Goal: Task Accomplishment & Management: Complete application form

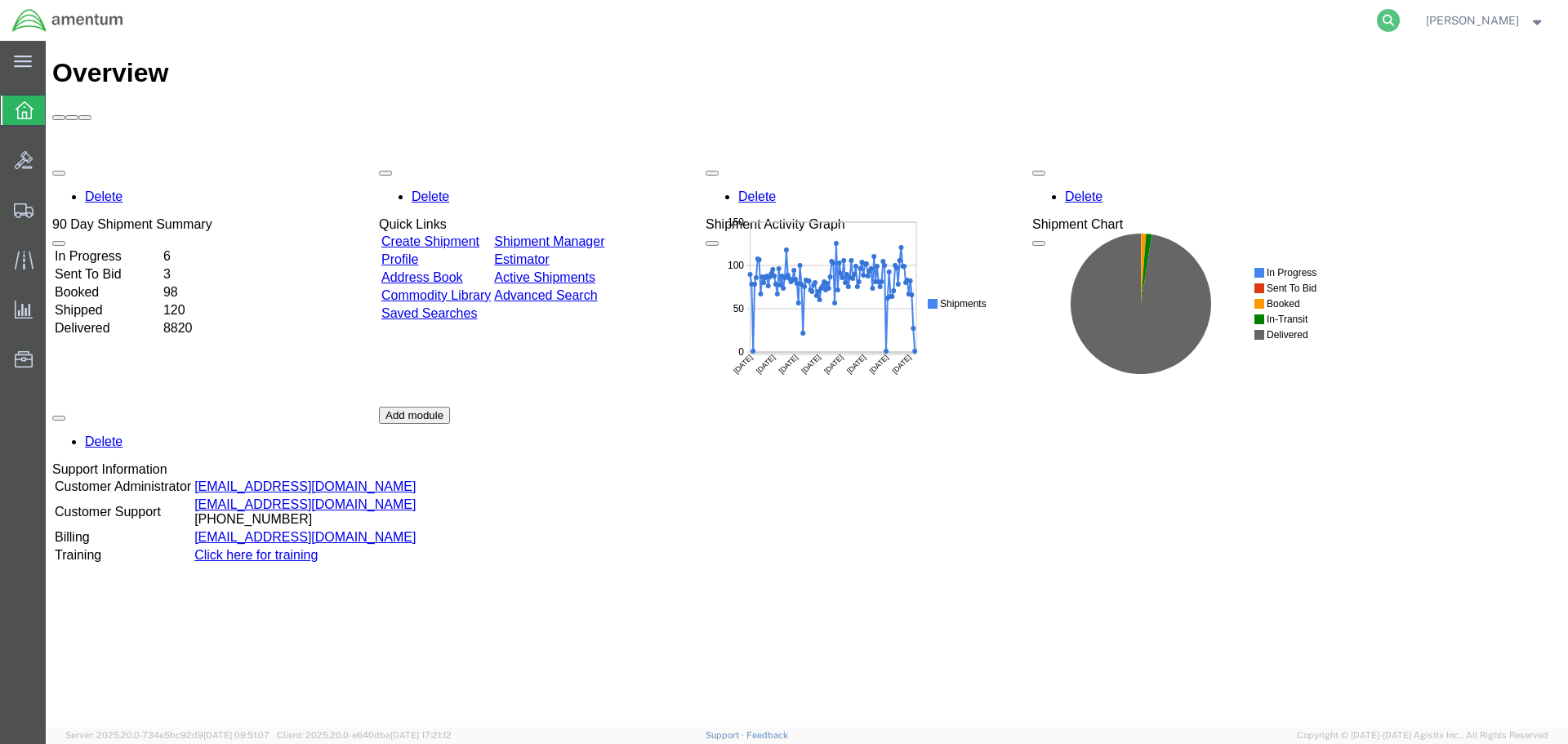
click at [1400, 25] on icon at bounding box center [1388, 20] width 23 height 23
click at [1319, 24] on input "search" at bounding box center [1128, 20] width 496 height 39
paste input "DCO-25282-169340"
type input "DCO-25282-169340"
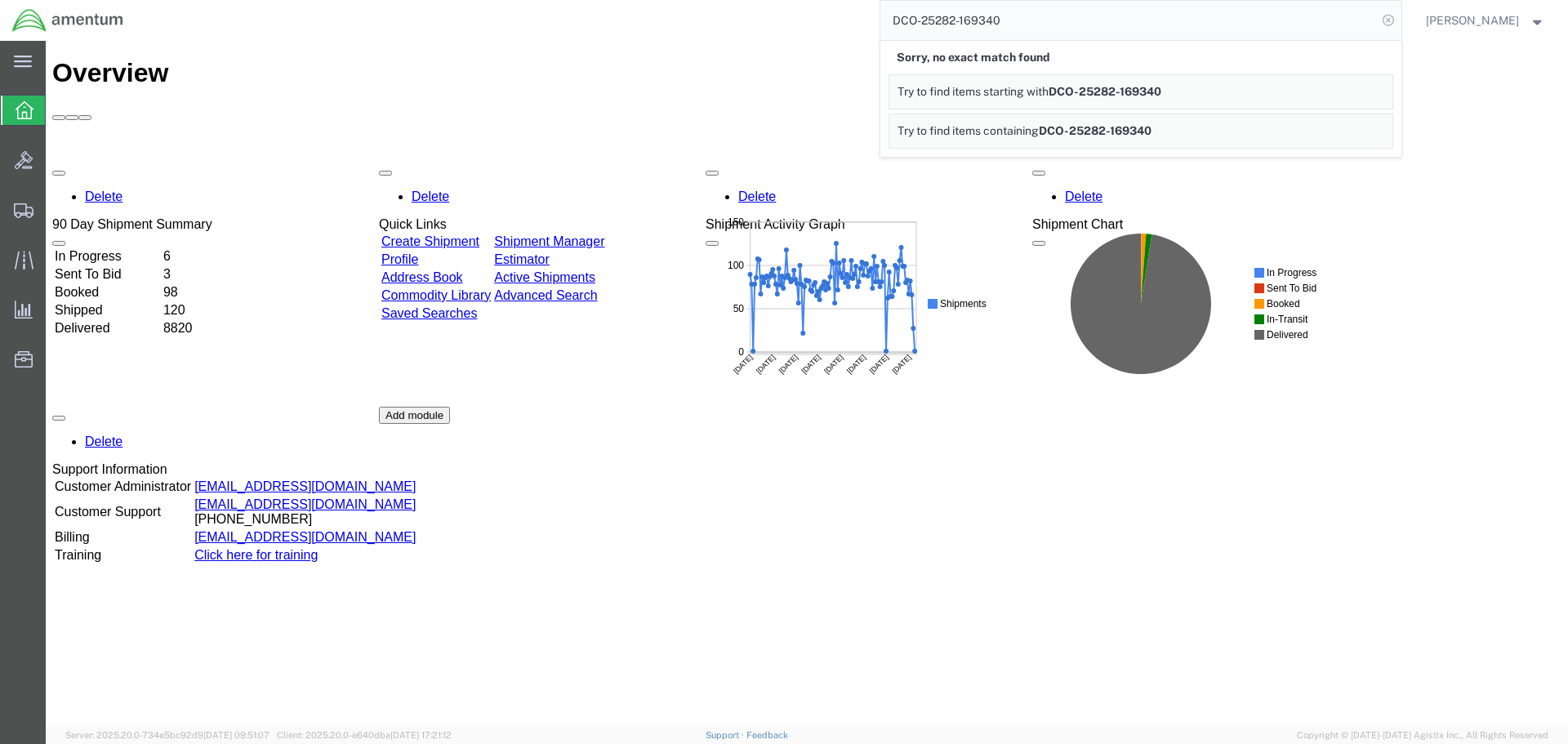
click at [1395, 16] on icon at bounding box center [1388, 20] width 23 height 23
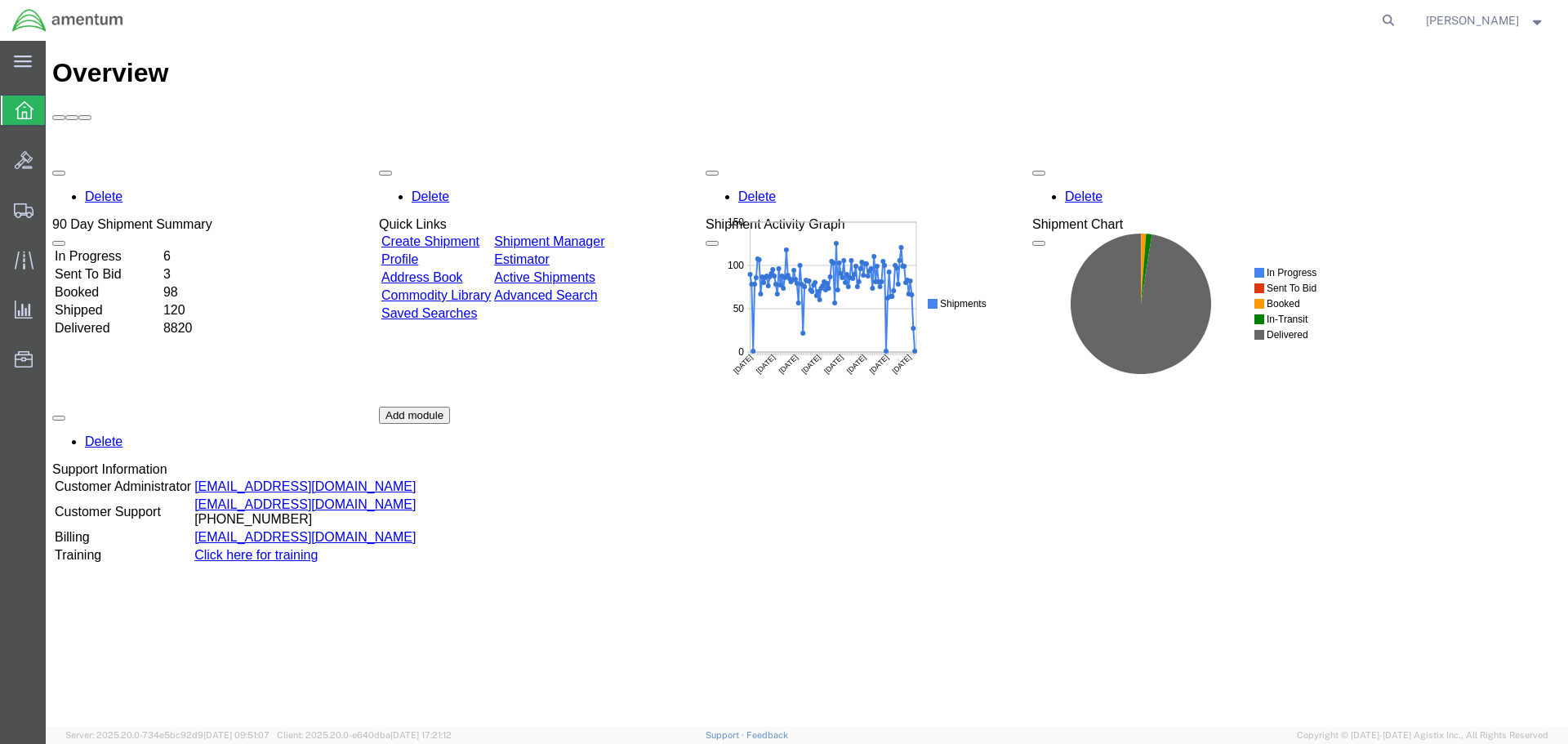
click at [1395, 16] on icon at bounding box center [1388, 20] width 23 height 23
paste input "DCO-25282-169340"
type input "DCO-25282-169340"
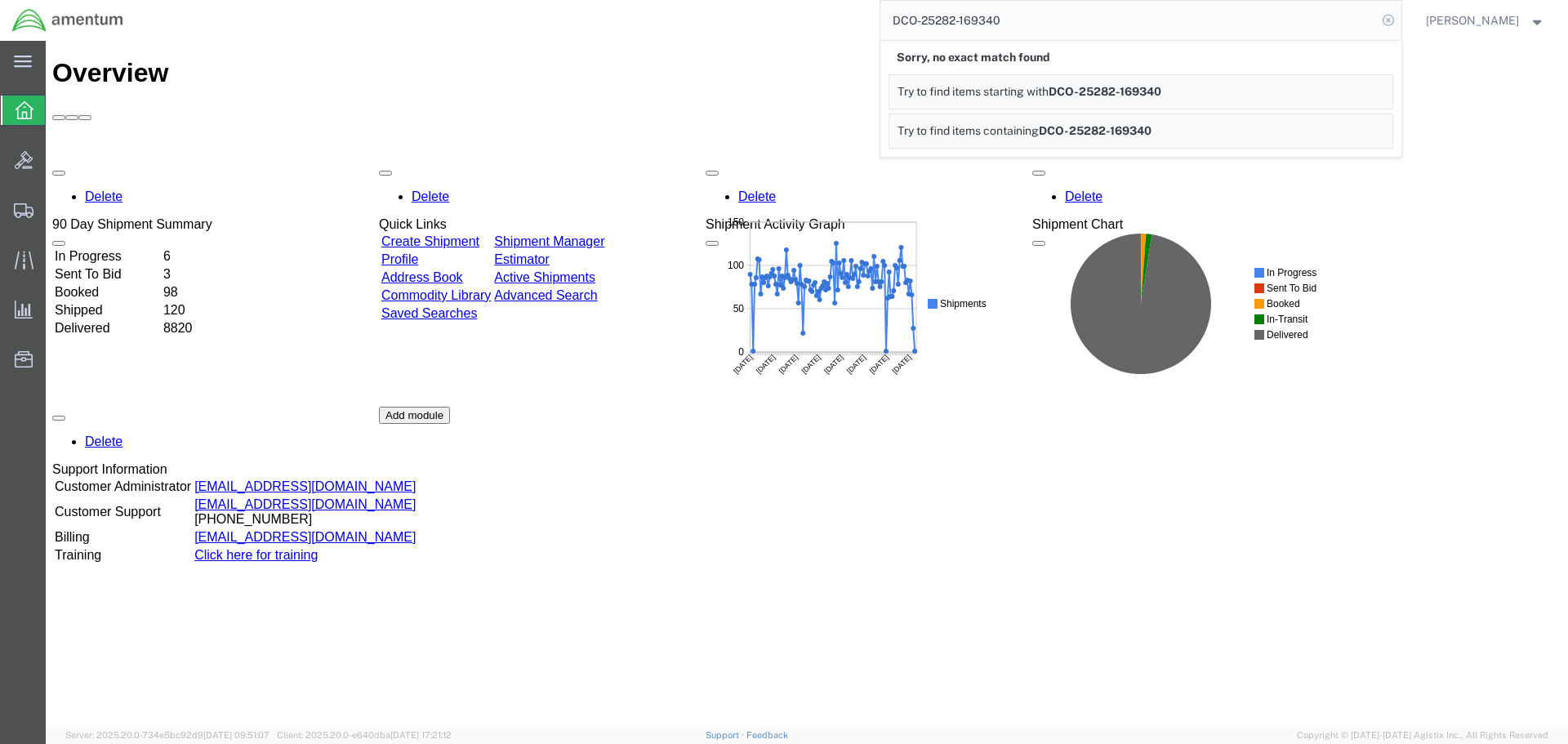
click at [1400, 24] on icon at bounding box center [1388, 20] width 23 height 23
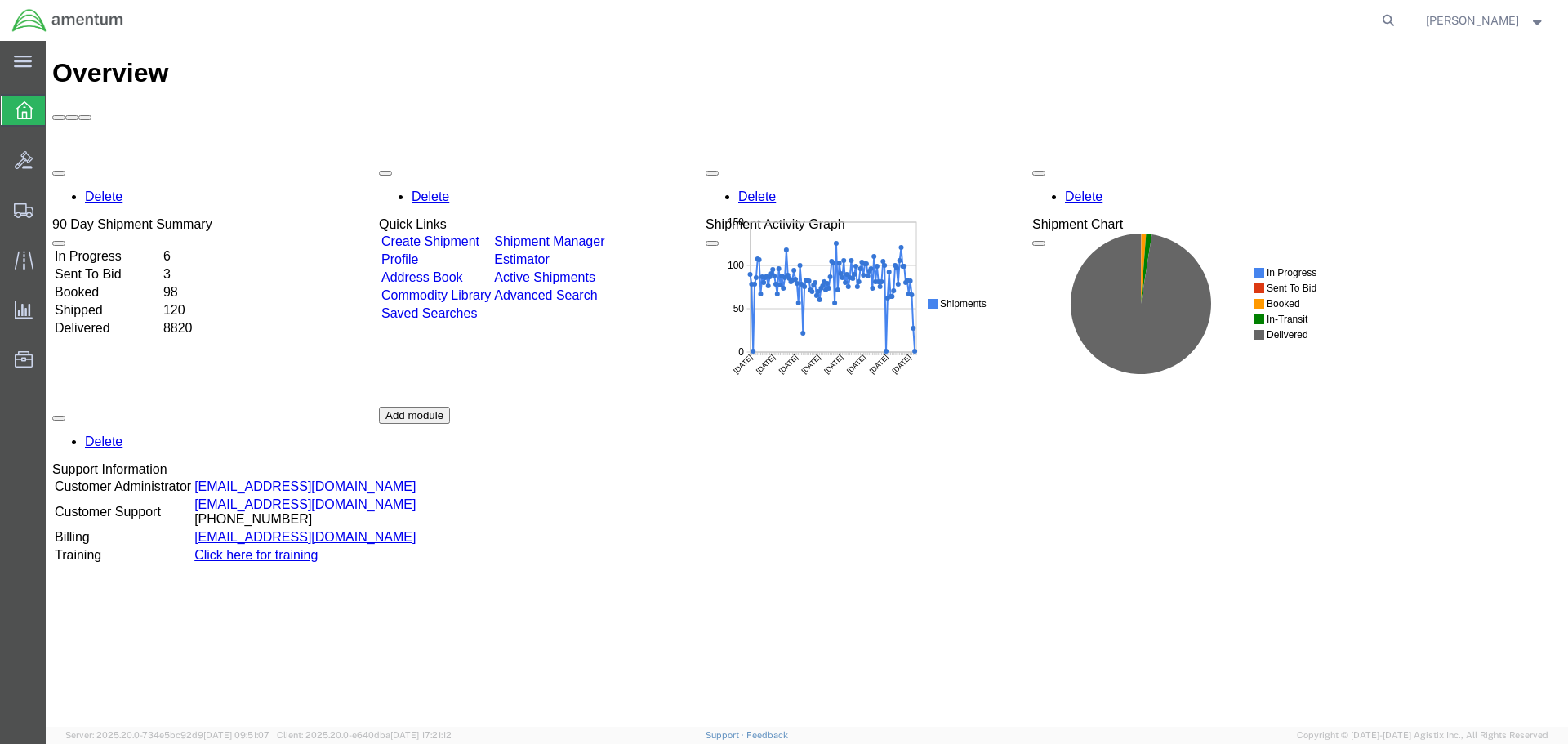
click at [1400, 24] on icon at bounding box center [1388, 20] width 23 height 23
paste input "DCO-25282-169340"
type input "DCO-25282-169340"
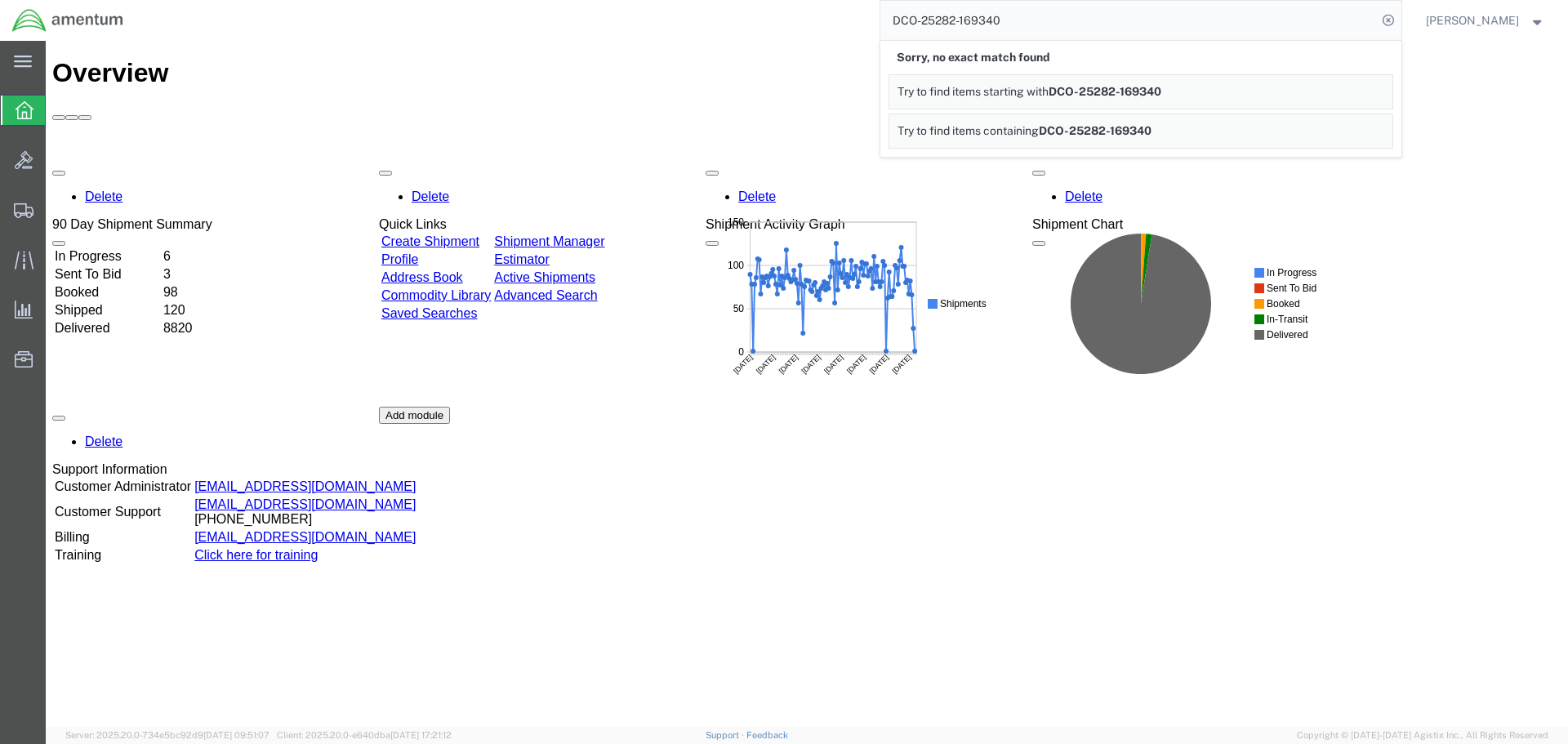
click at [1400, 24] on icon at bounding box center [1388, 20] width 23 height 23
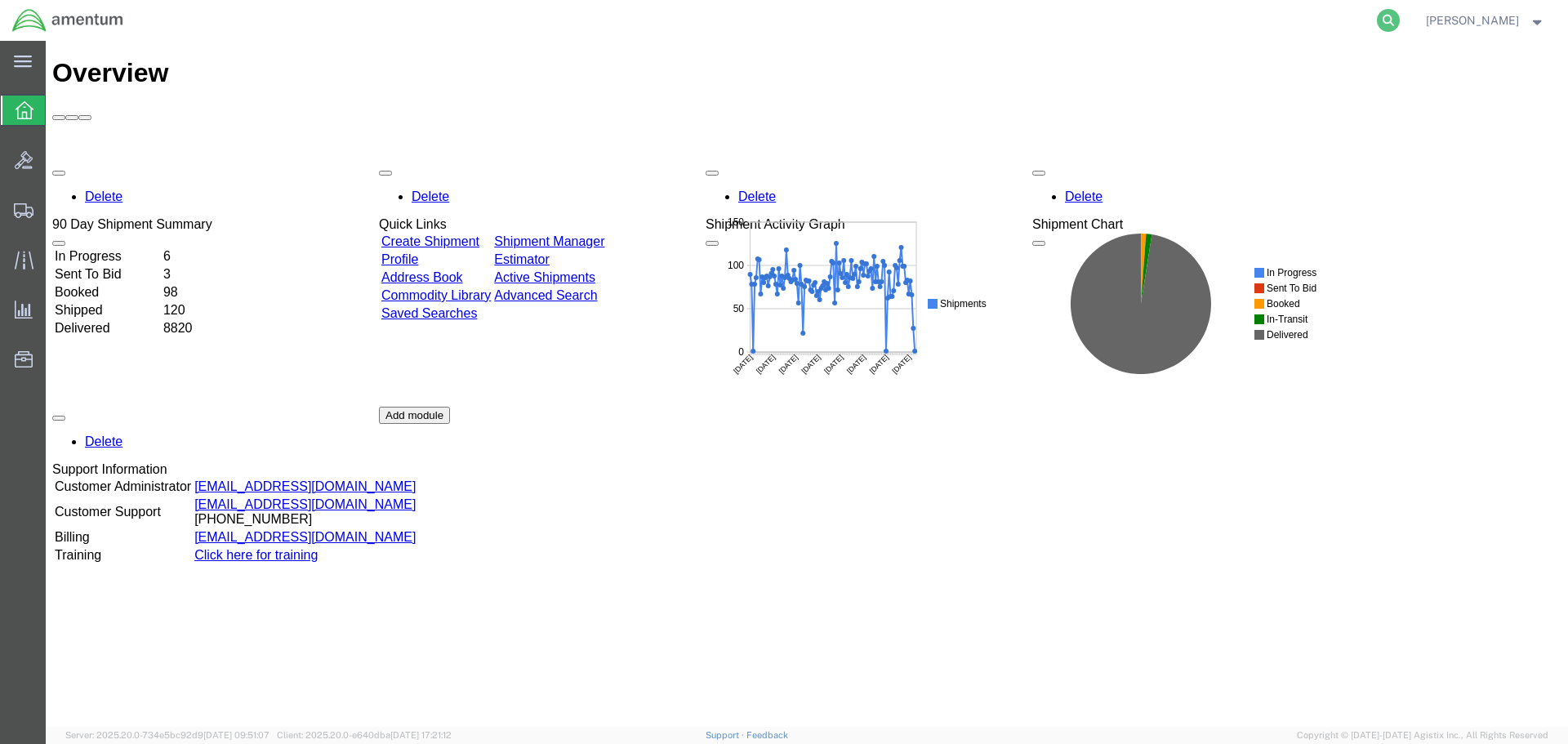
click at [1400, 23] on icon at bounding box center [1388, 20] width 23 height 23
paste input "DCO-25282-169340"
type input "DCO-25282-169340"
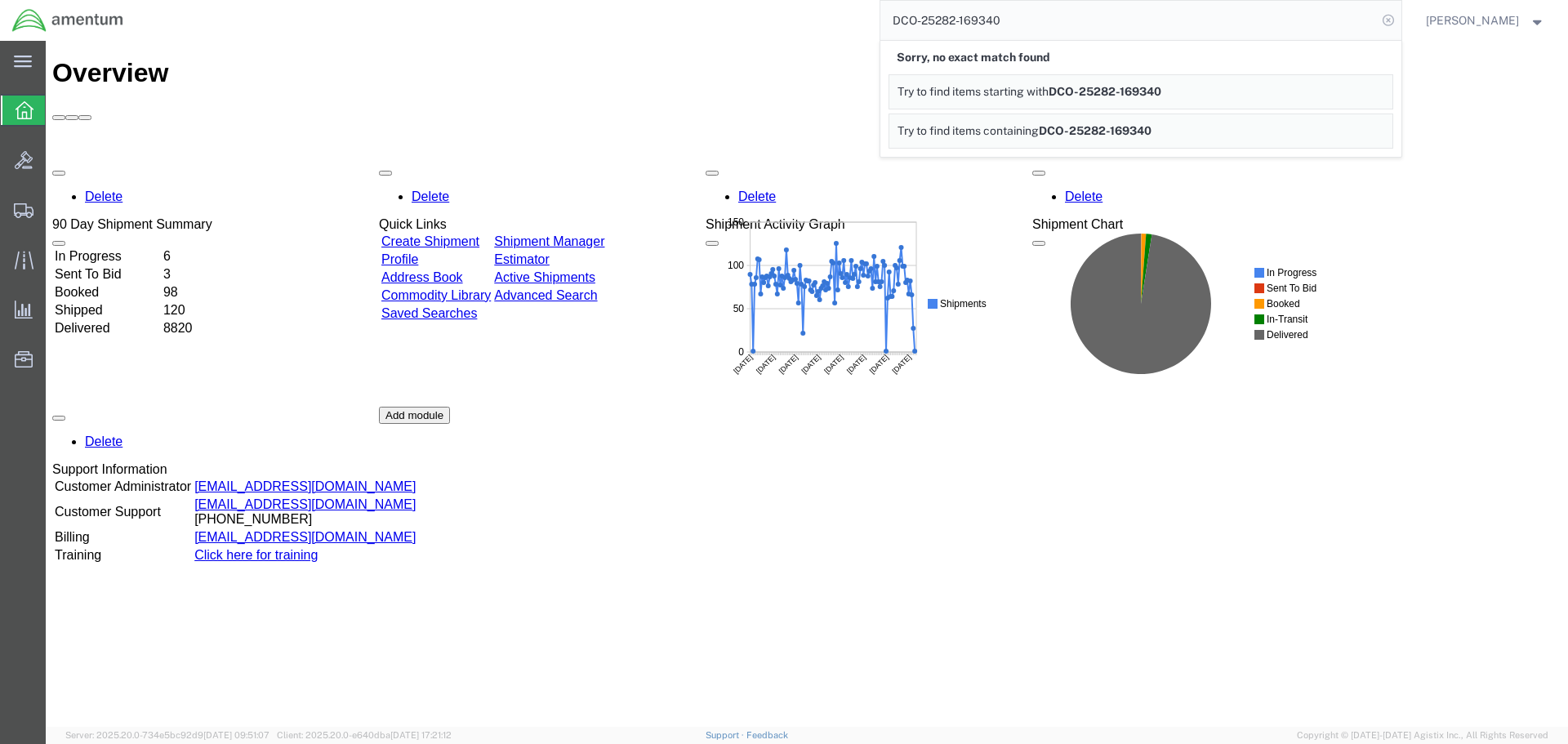
click at [1400, 17] on icon at bounding box center [1388, 20] width 23 height 23
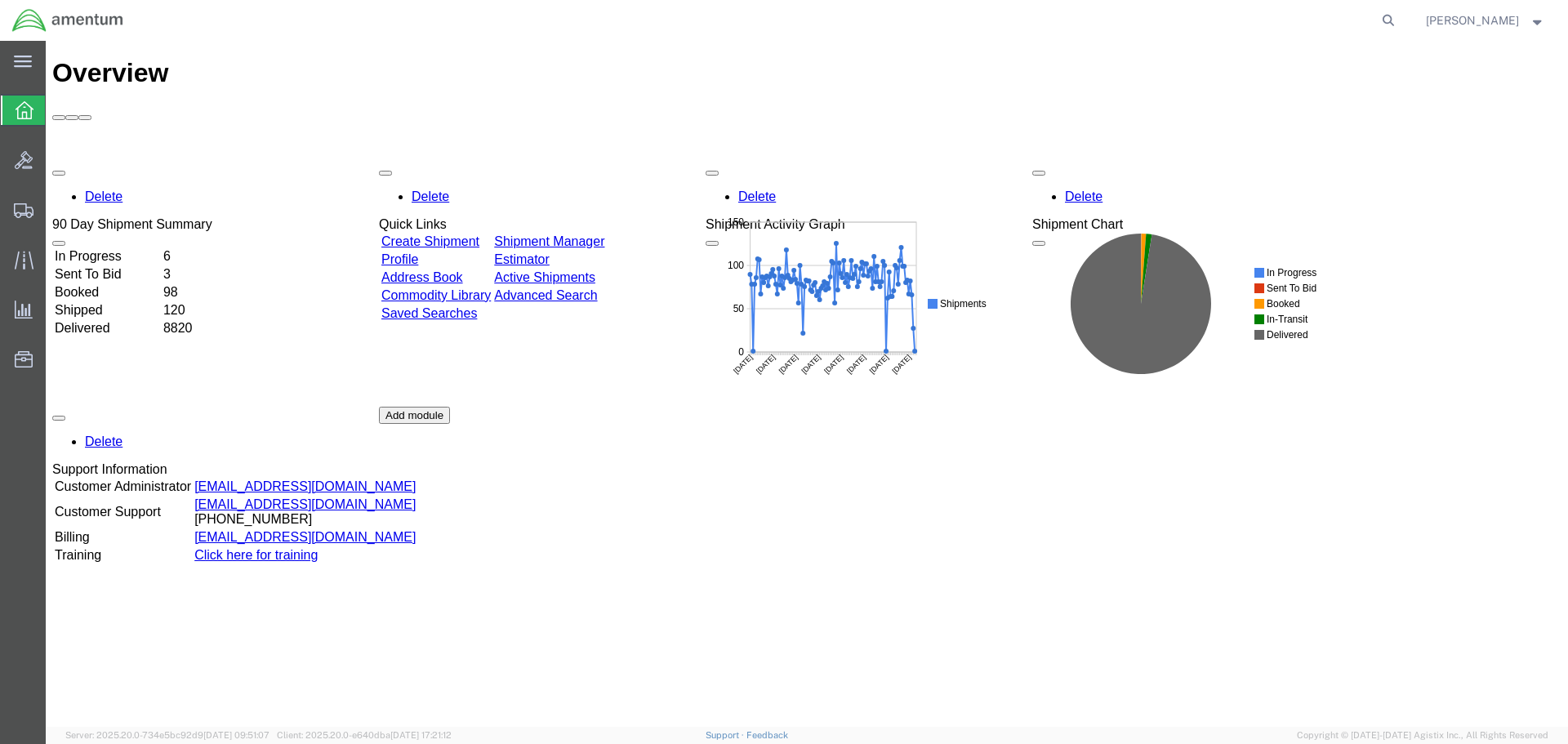
click at [1400, 17] on icon at bounding box center [1388, 20] width 23 height 23
paste input "DCO-25282-169340"
type input "DCO-25282-169340"
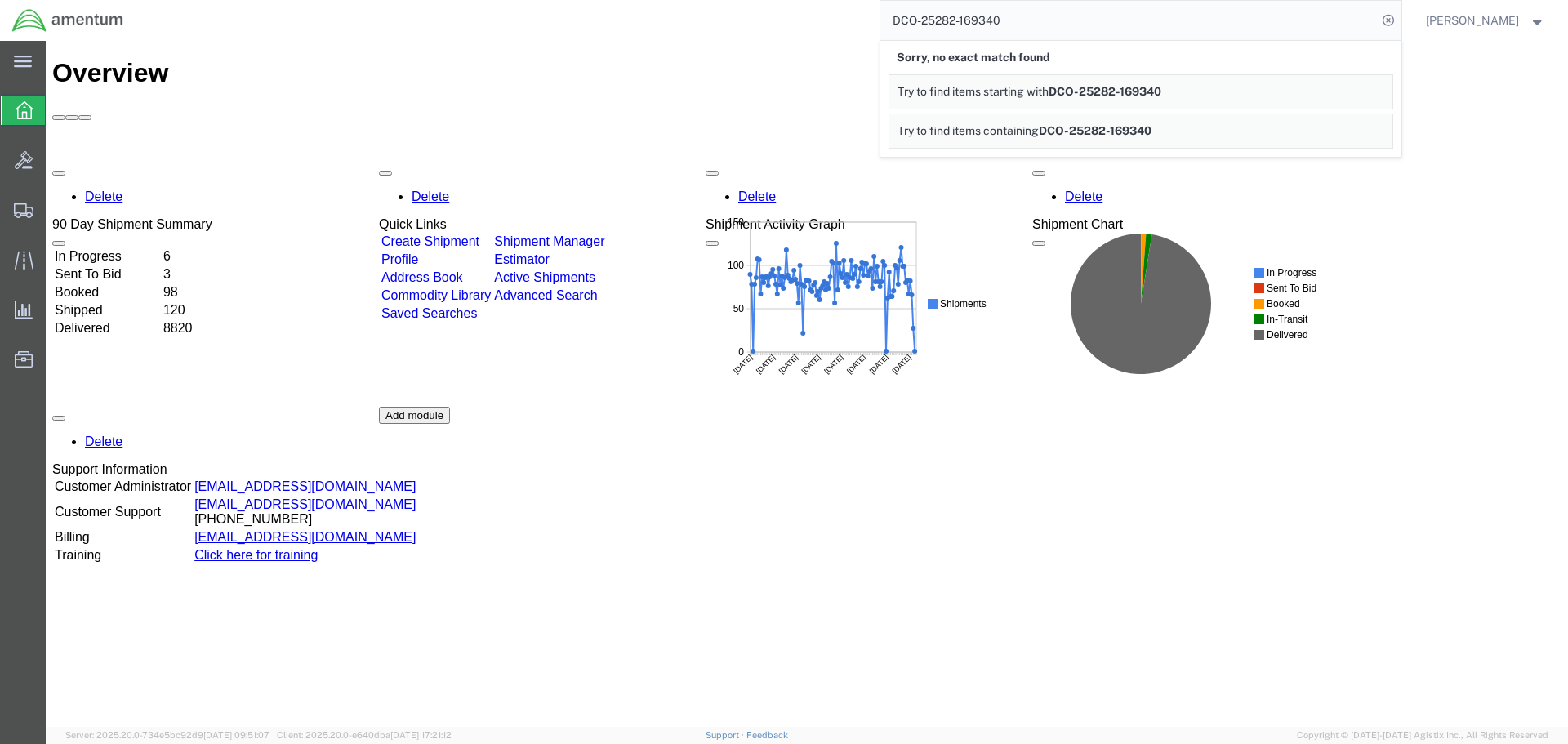
click at [1400, 17] on icon at bounding box center [1388, 20] width 23 height 23
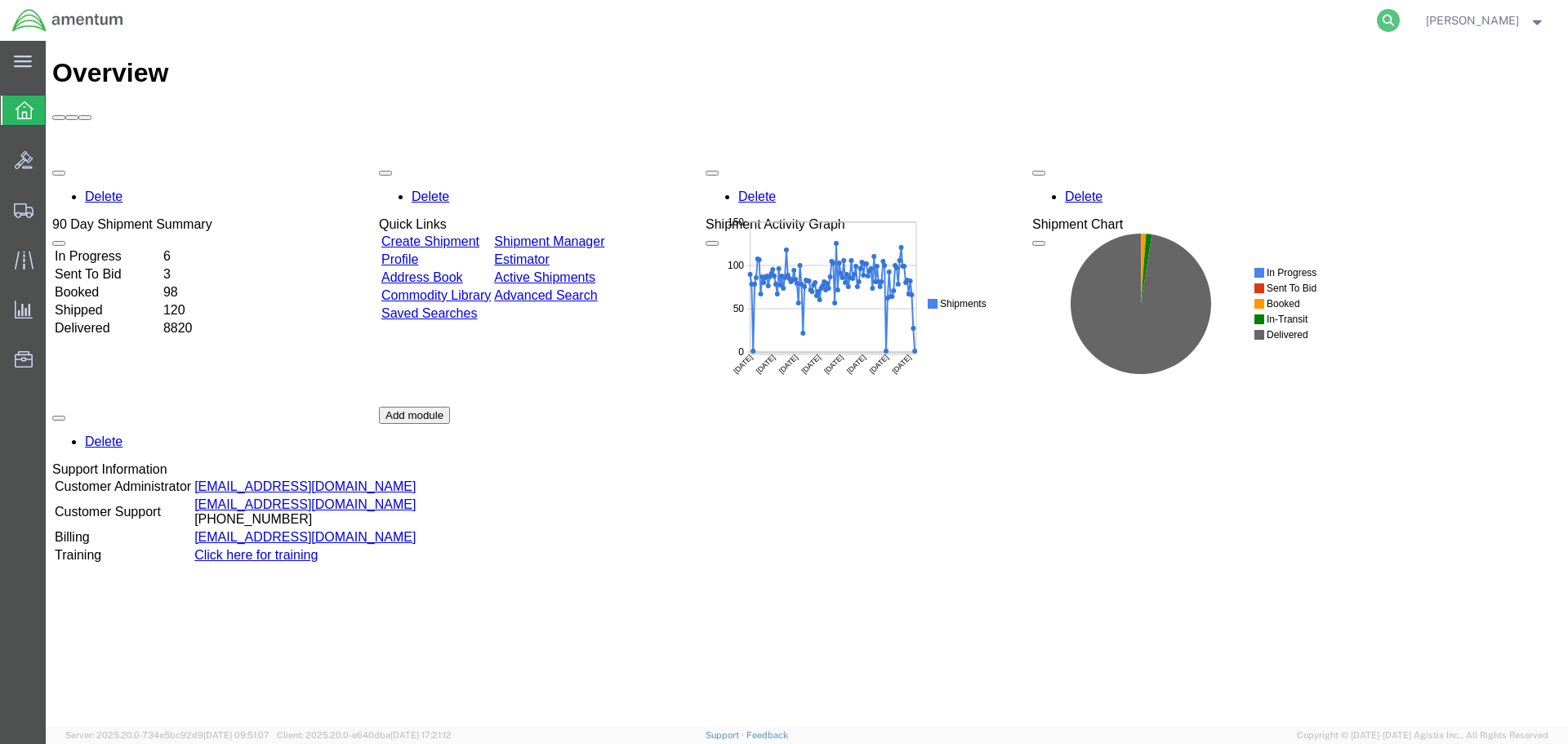
click at [1400, 20] on icon at bounding box center [1388, 20] width 23 height 23
paste input "DCO-25282-169340"
type input "DCO-25282-169340"
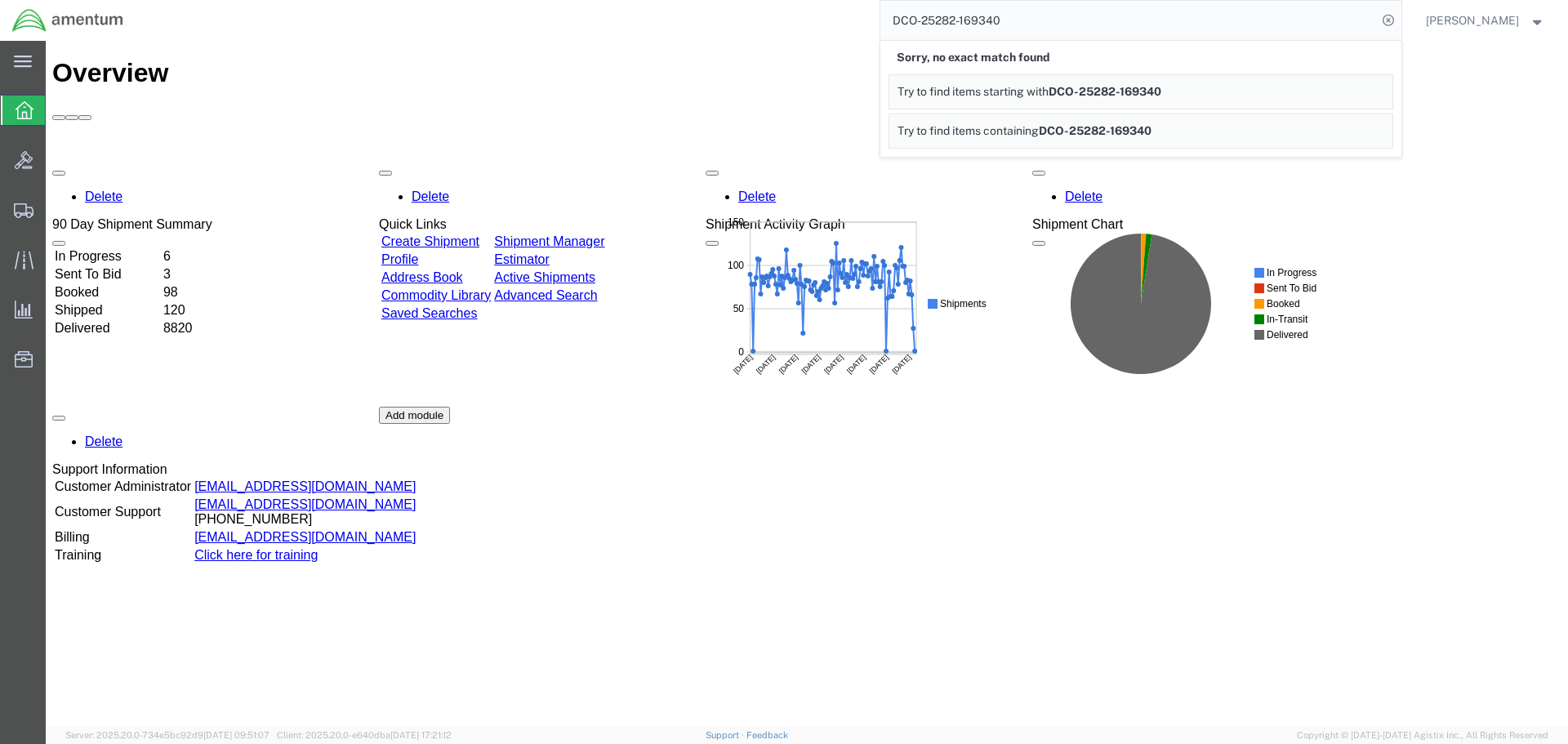
click at [1400, 20] on icon at bounding box center [1388, 20] width 23 height 23
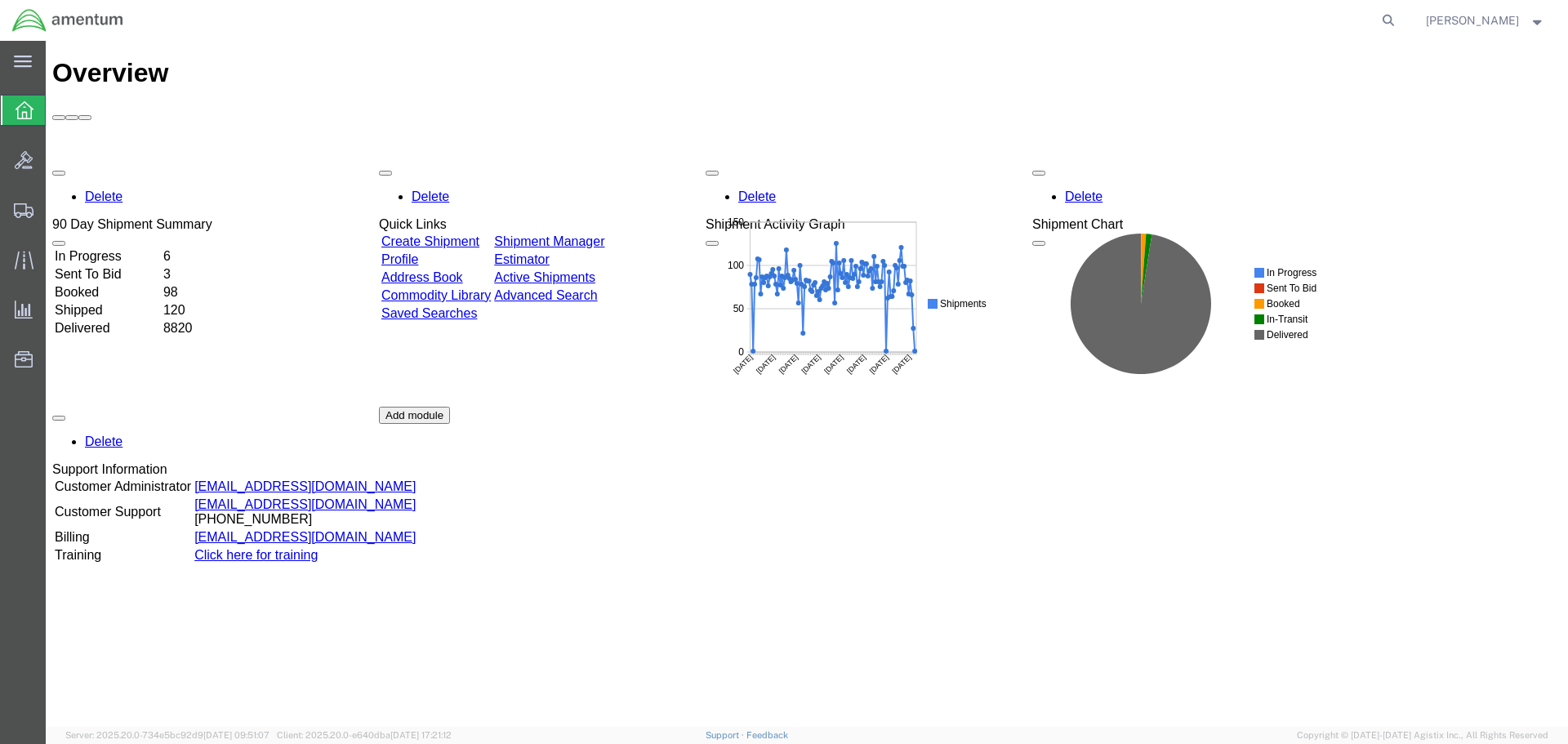
click at [1400, 20] on icon at bounding box center [1388, 20] width 23 height 23
paste input "DCO-25282-169340"
type input "DCO-25282-169340"
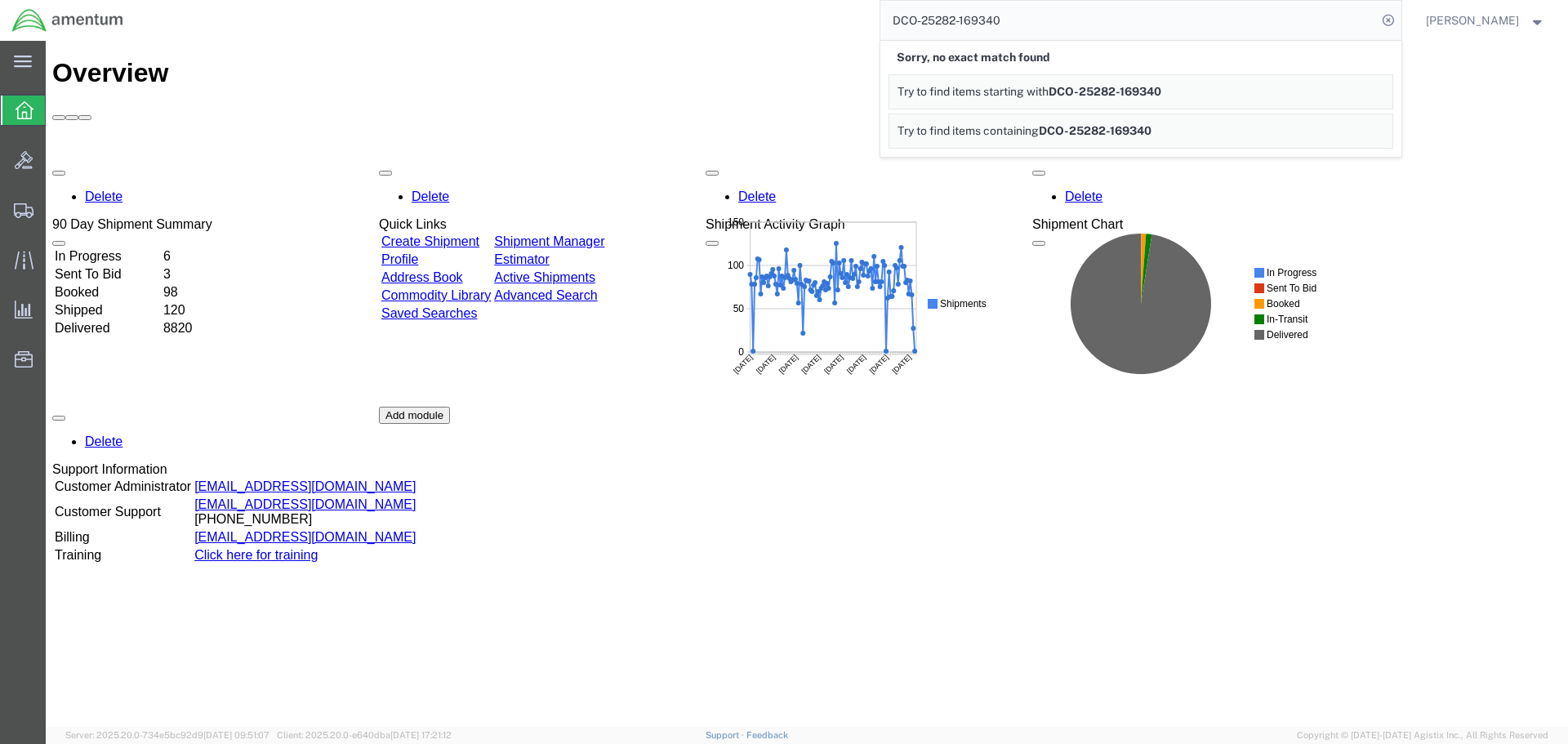
click at [1400, 20] on icon at bounding box center [1388, 20] width 23 height 23
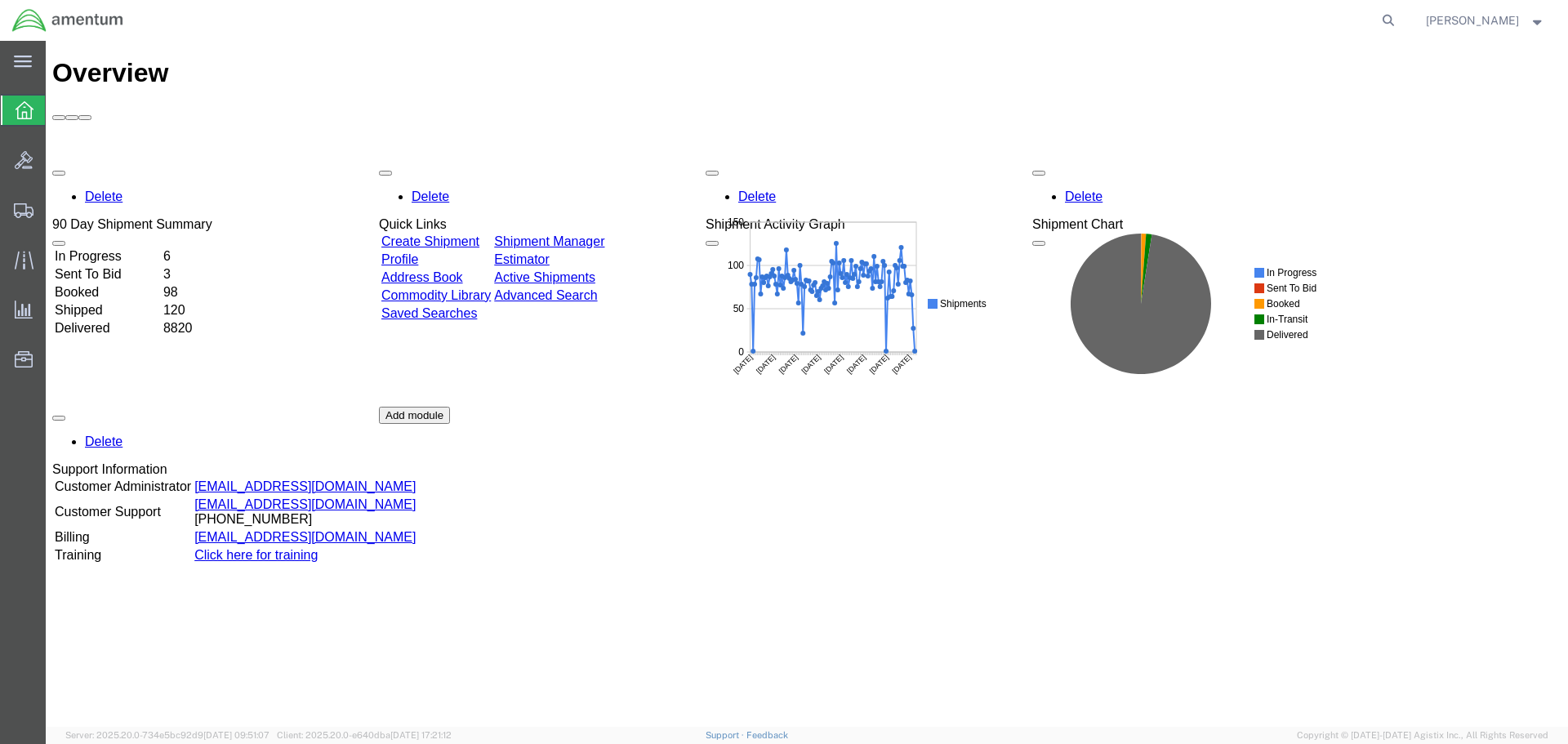
click at [1400, 20] on icon at bounding box center [1388, 20] width 23 height 23
paste input "DCO-25282-169340"
type input "DCO-25282-169340"
click at [1400, 20] on icon at bounding box center [1388, 20] width 23 height 23
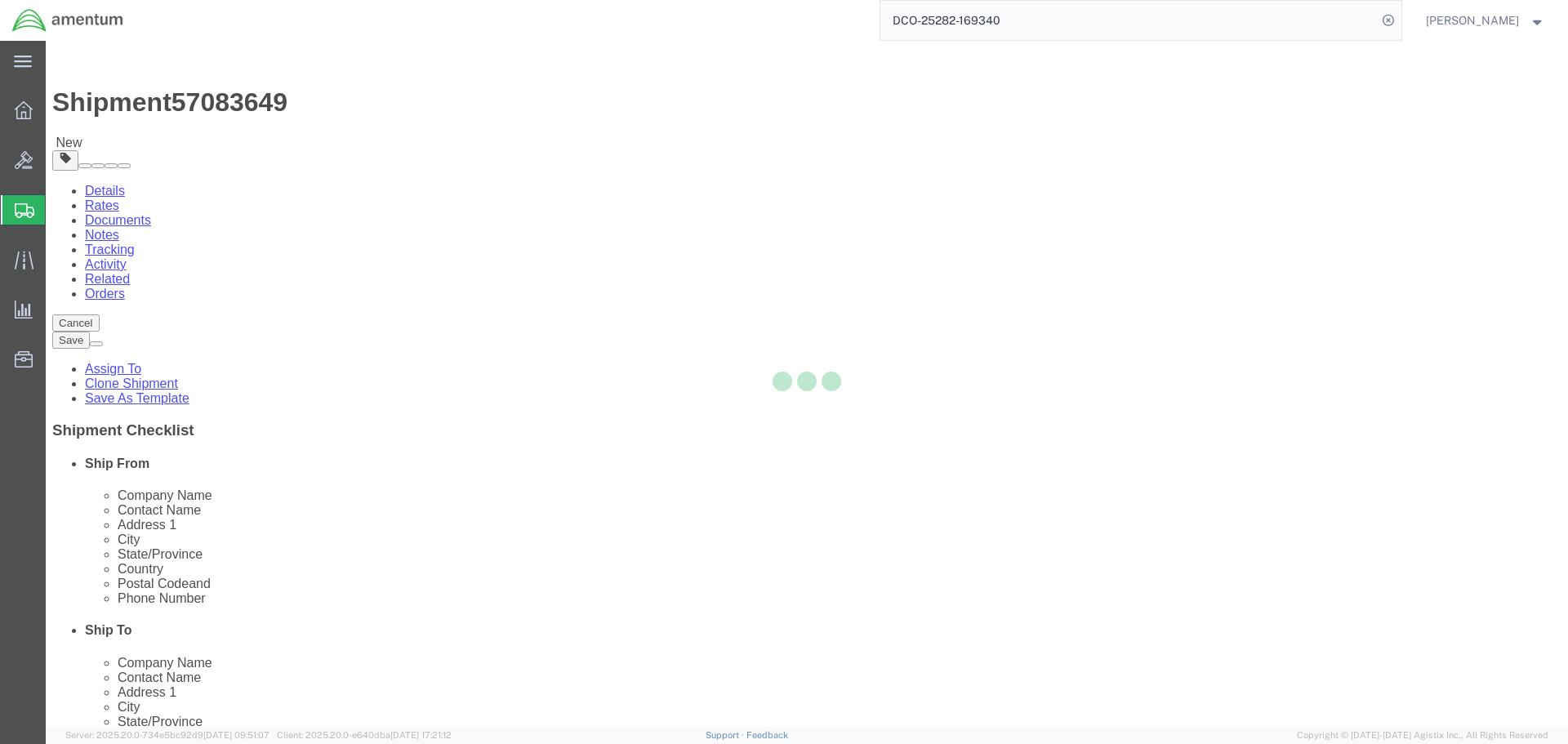
select select "49947"
select select
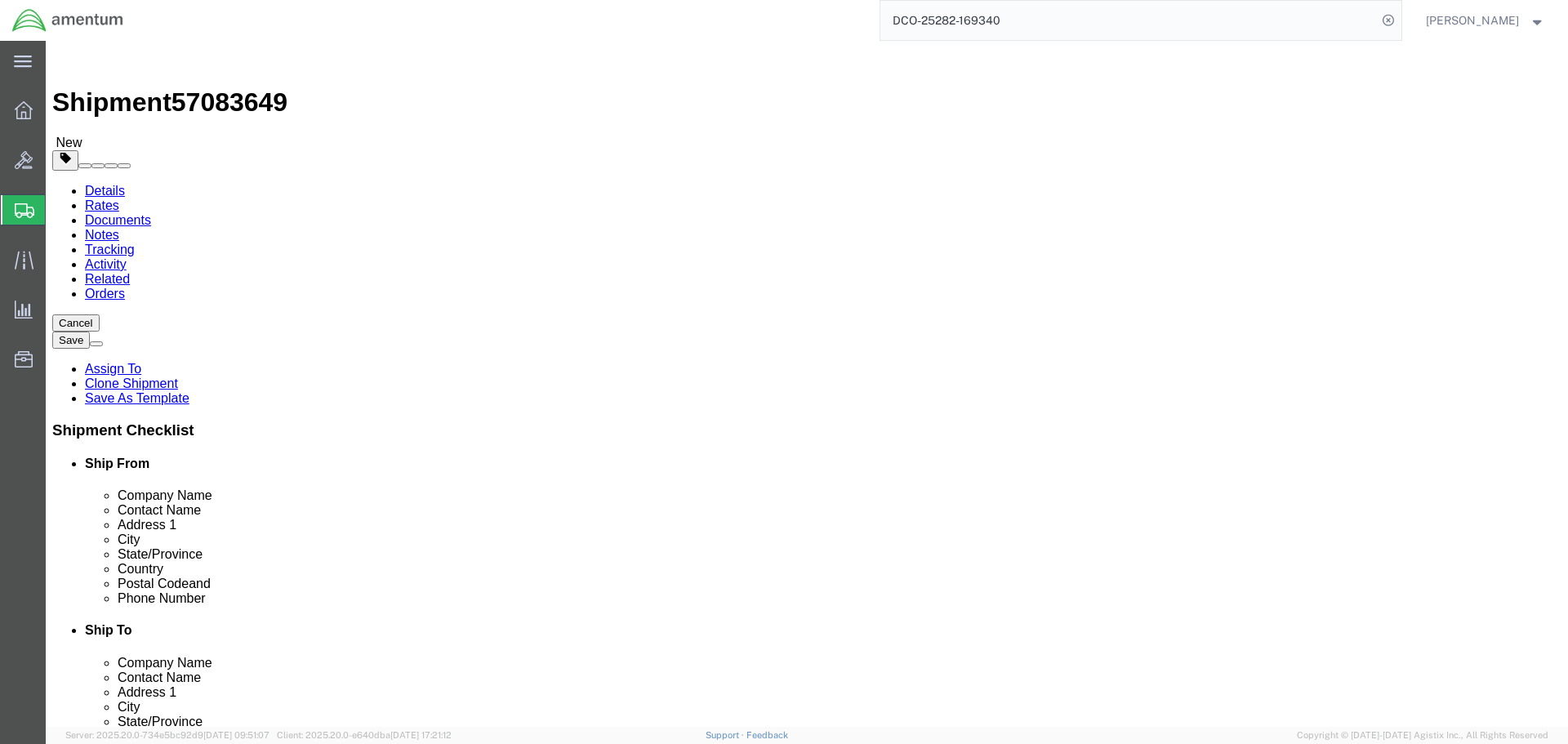
scroll to position [3309, 0]
type input "M"
select select "MYPROFILE"
select select "CA"
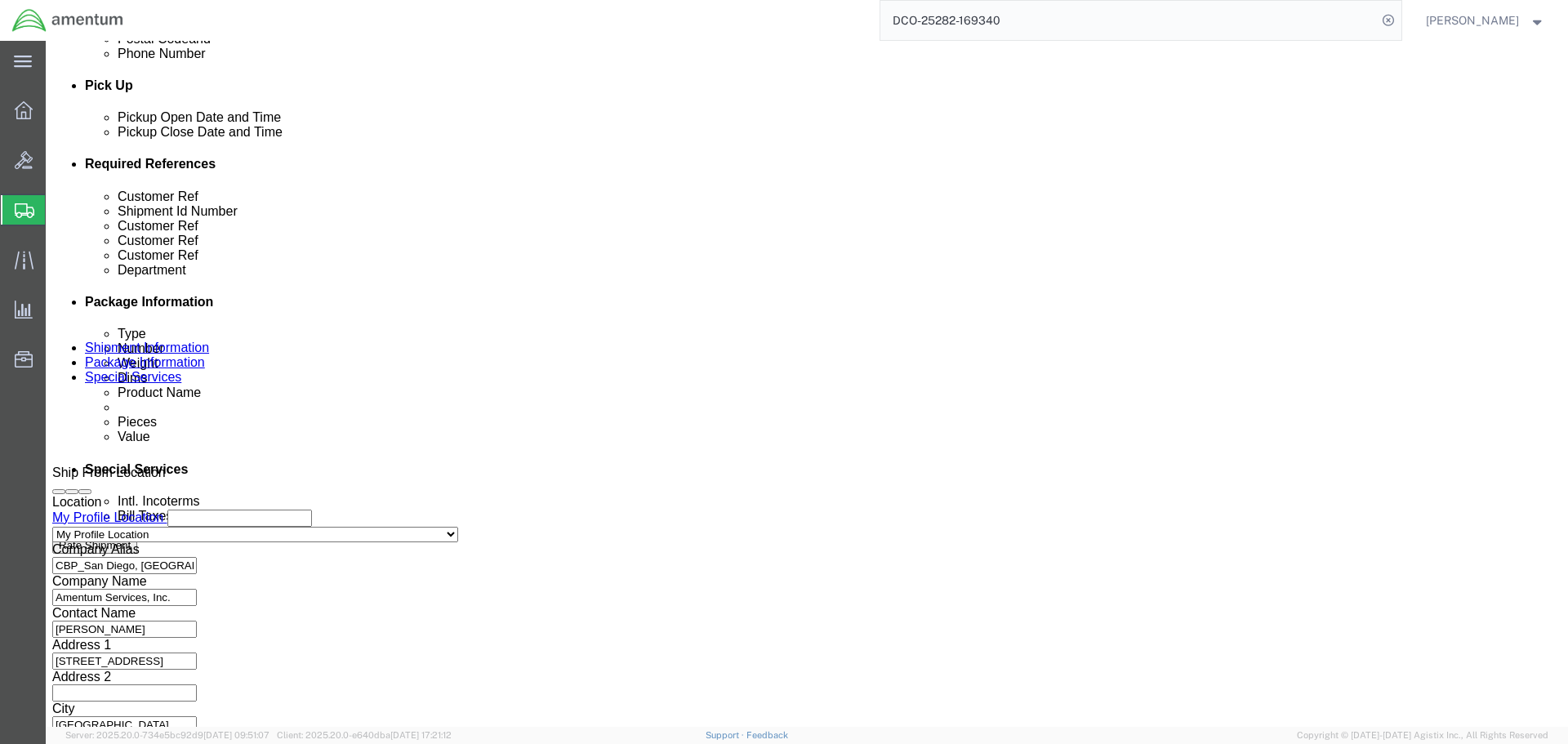
scroll to position [735, 0]
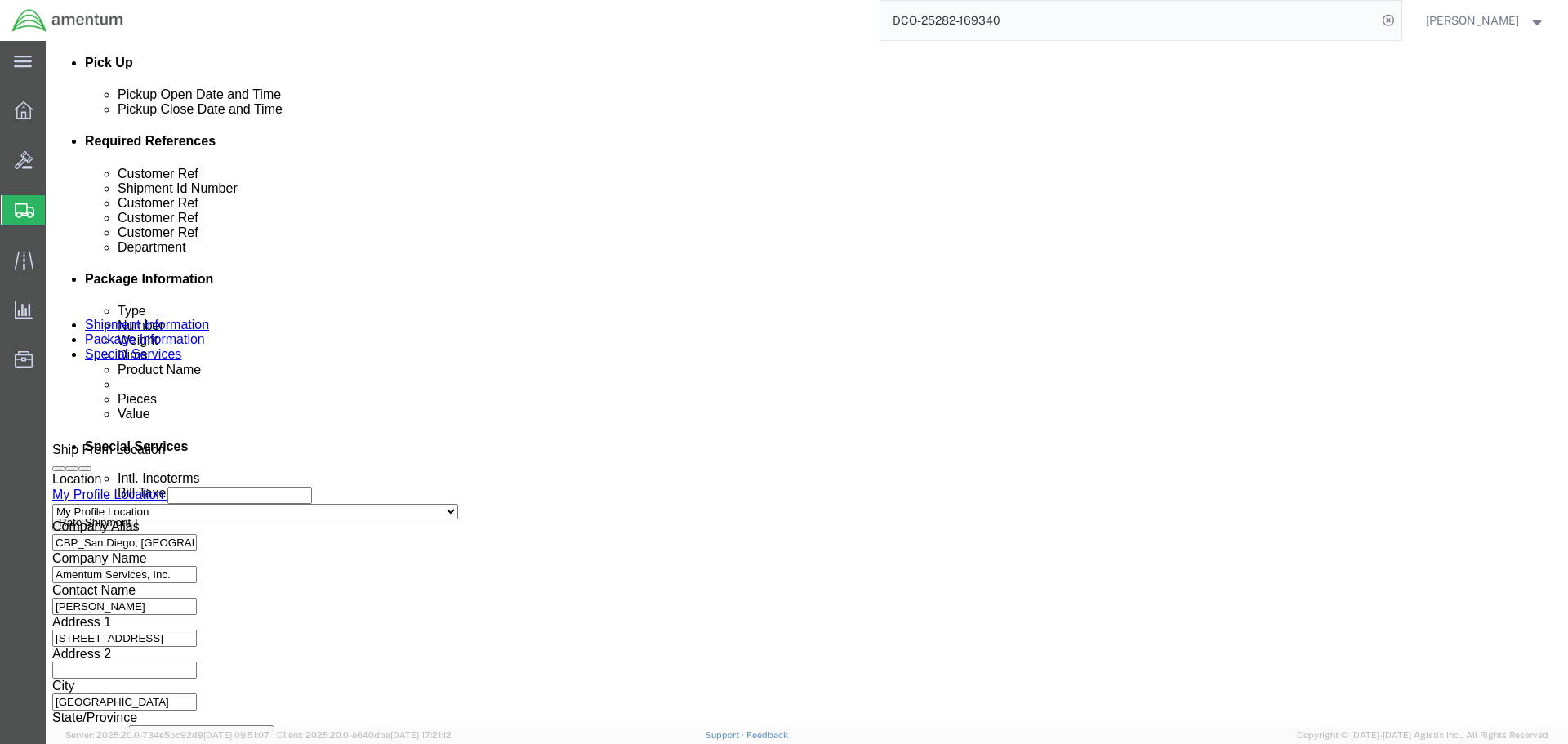
click button "Add reference"
click select "Select Account Type Activity ID Airline Appointment Number ASN Batch Request # …"
select select "PURCHORD"
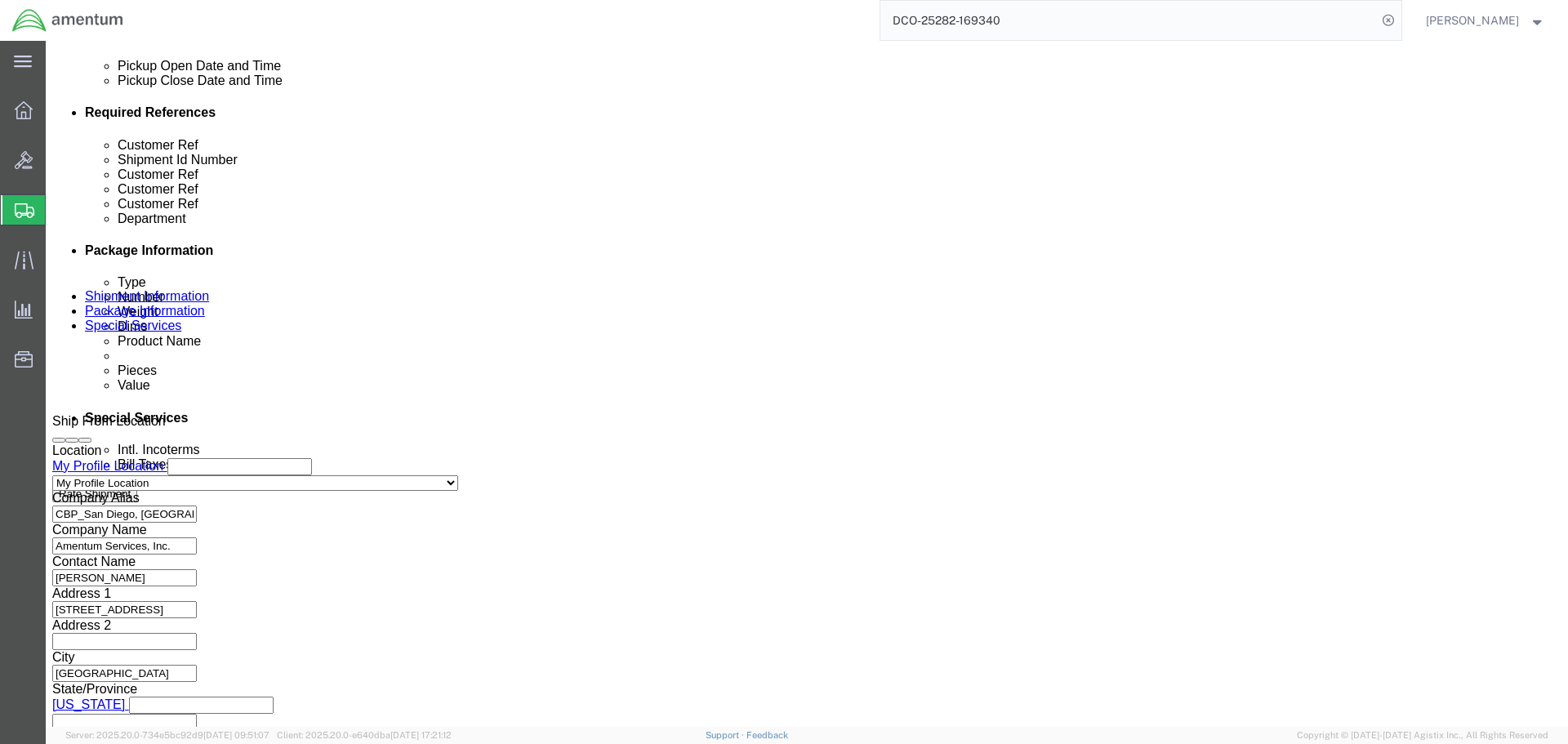
scroll to position [778, 0]
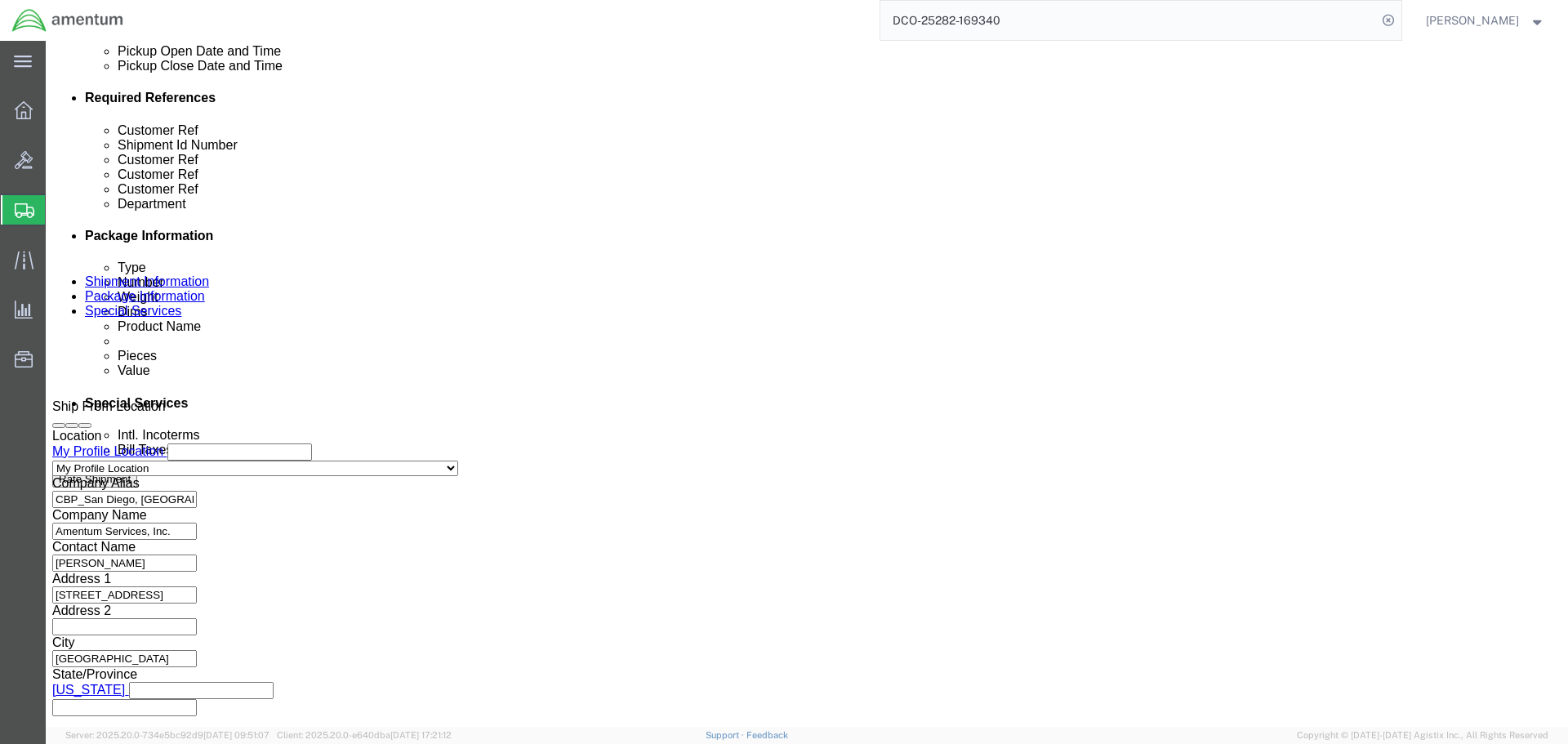
type input "CBP0044841"
click button "Continue"
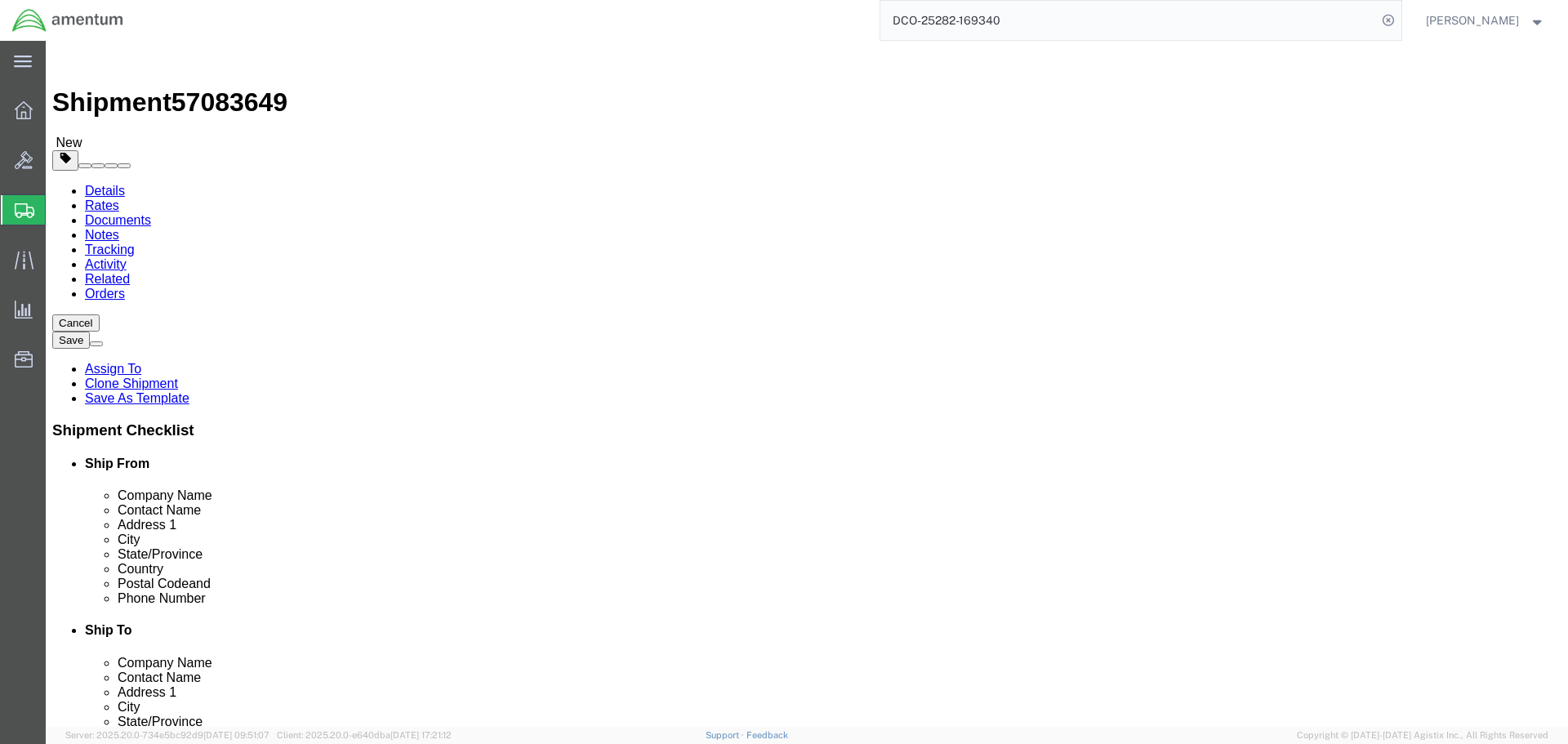
click button "Continue"
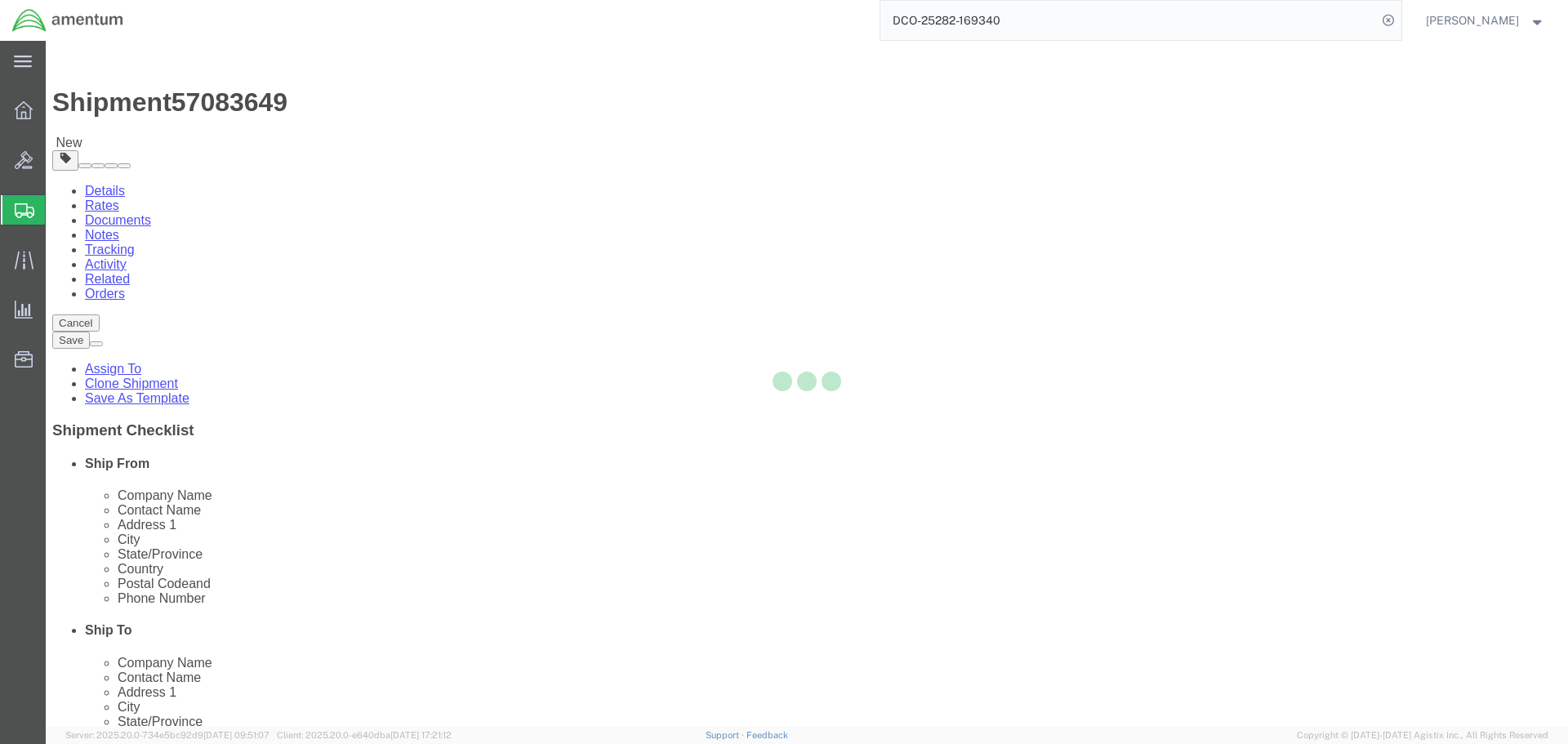
select select
select select "DEPARTMENT"
select select "50311_96750"
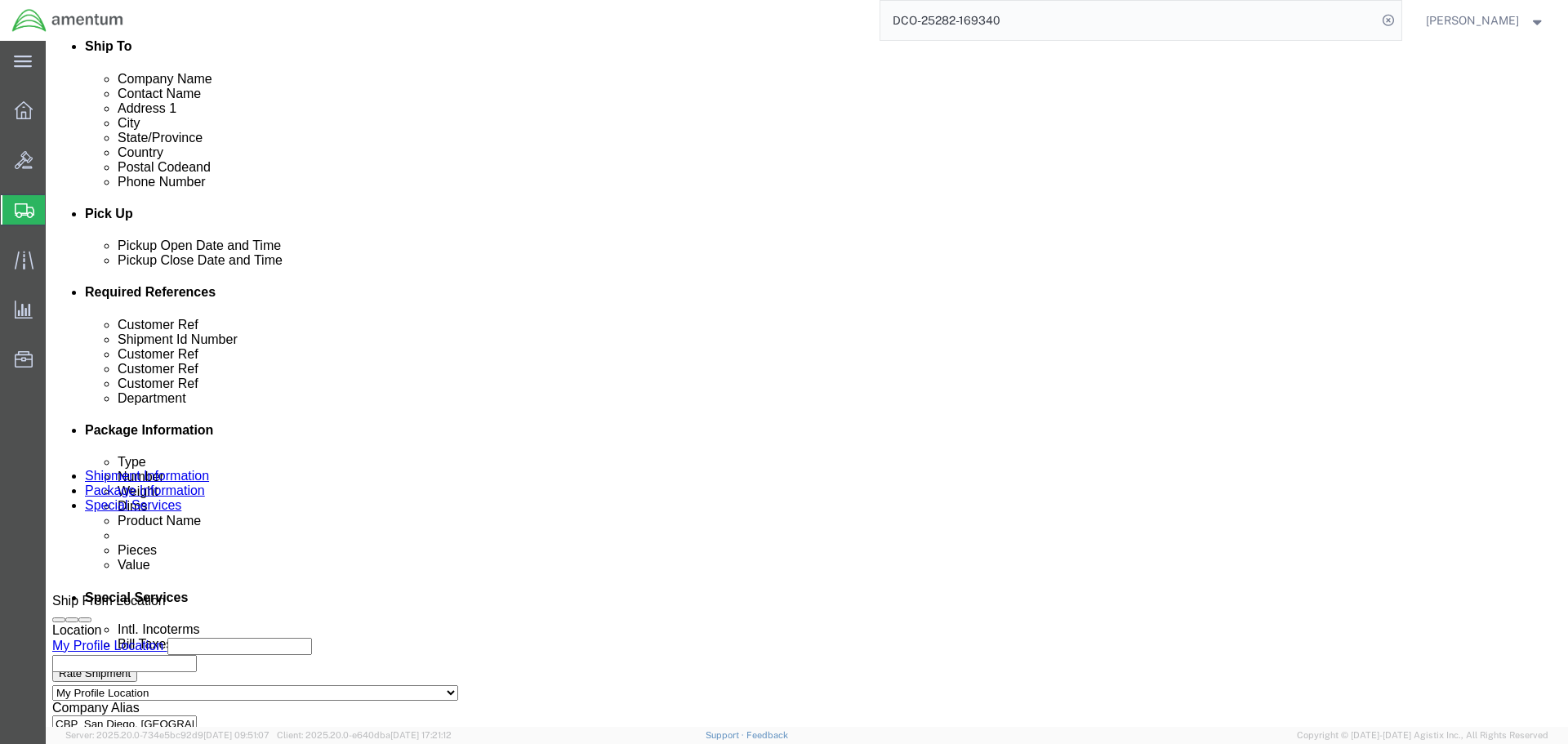
scroll to position [898, 0]
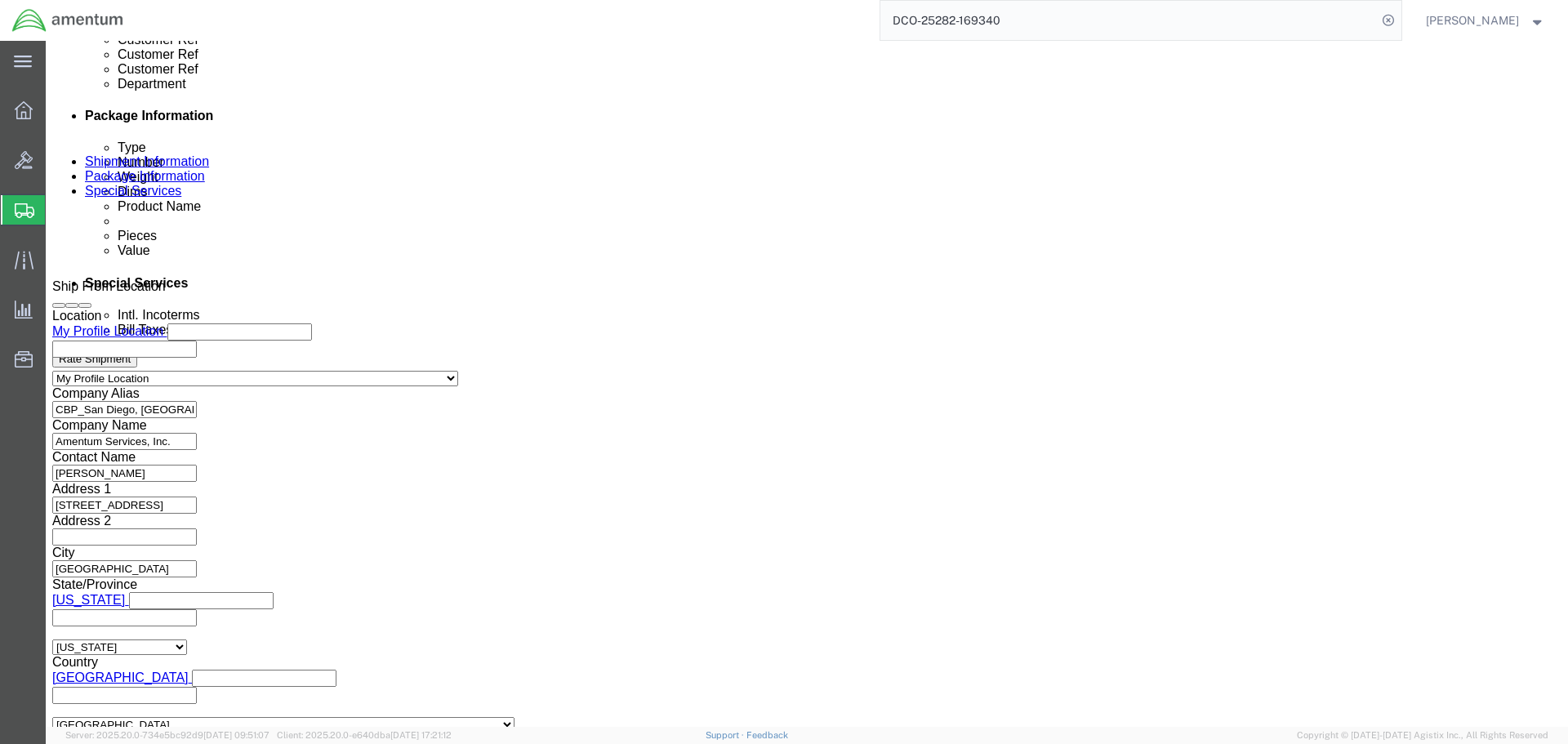
click input "text"
type input "[PERSON_NAME][EMAIL_ADDRESS][PERSON_NAME][DOMAIN_NAME]"
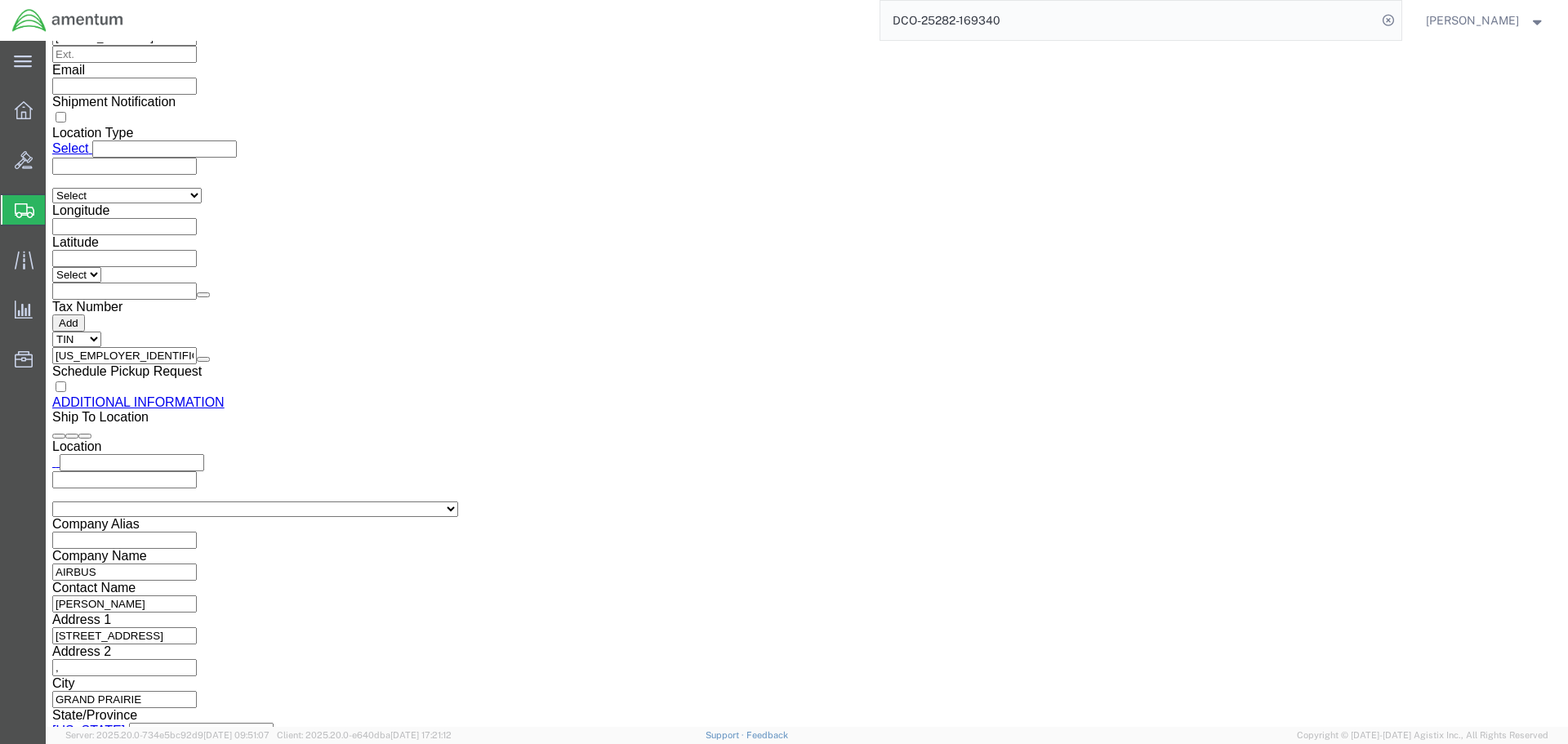
scroll to position [1877, 0]
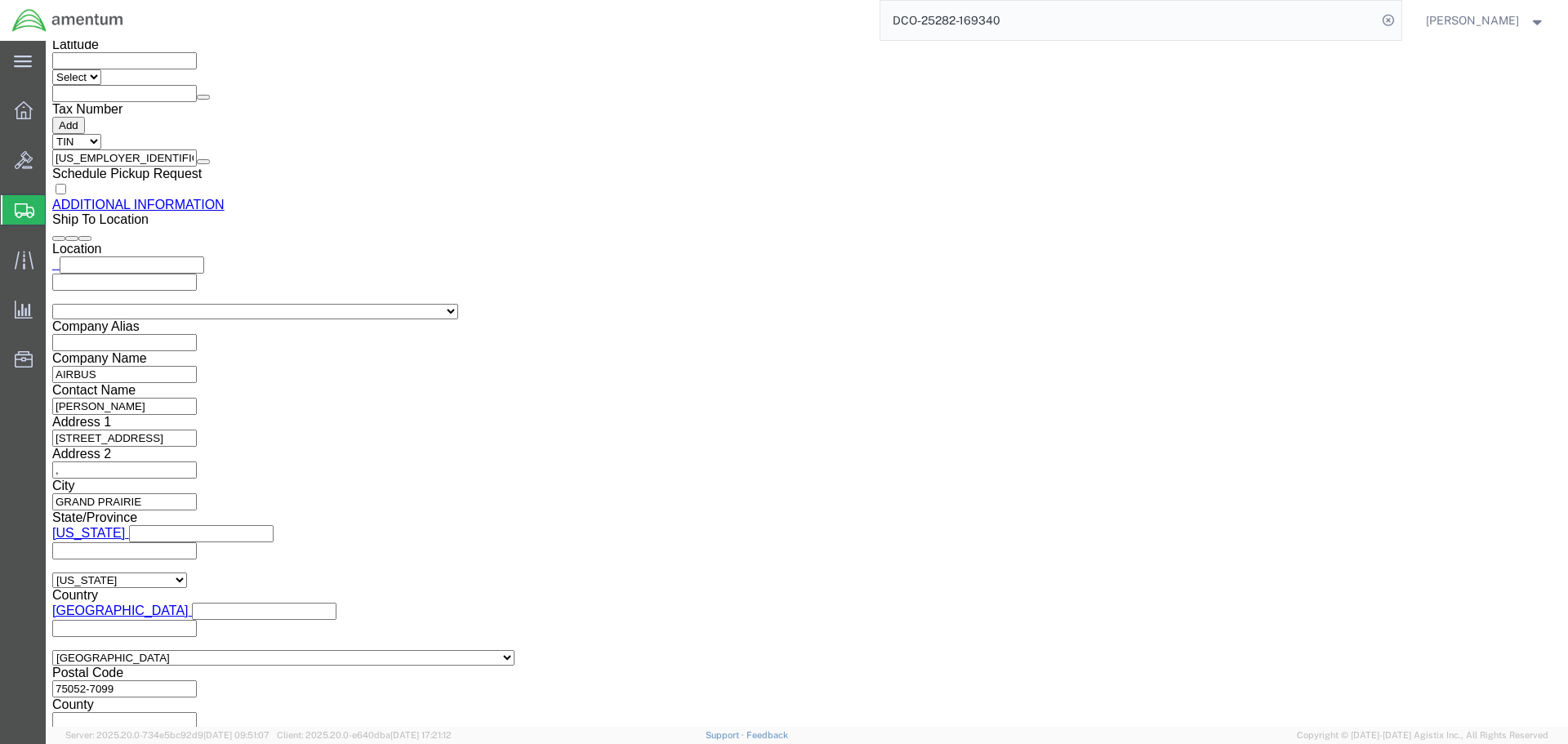
click button "Rate Shipment"
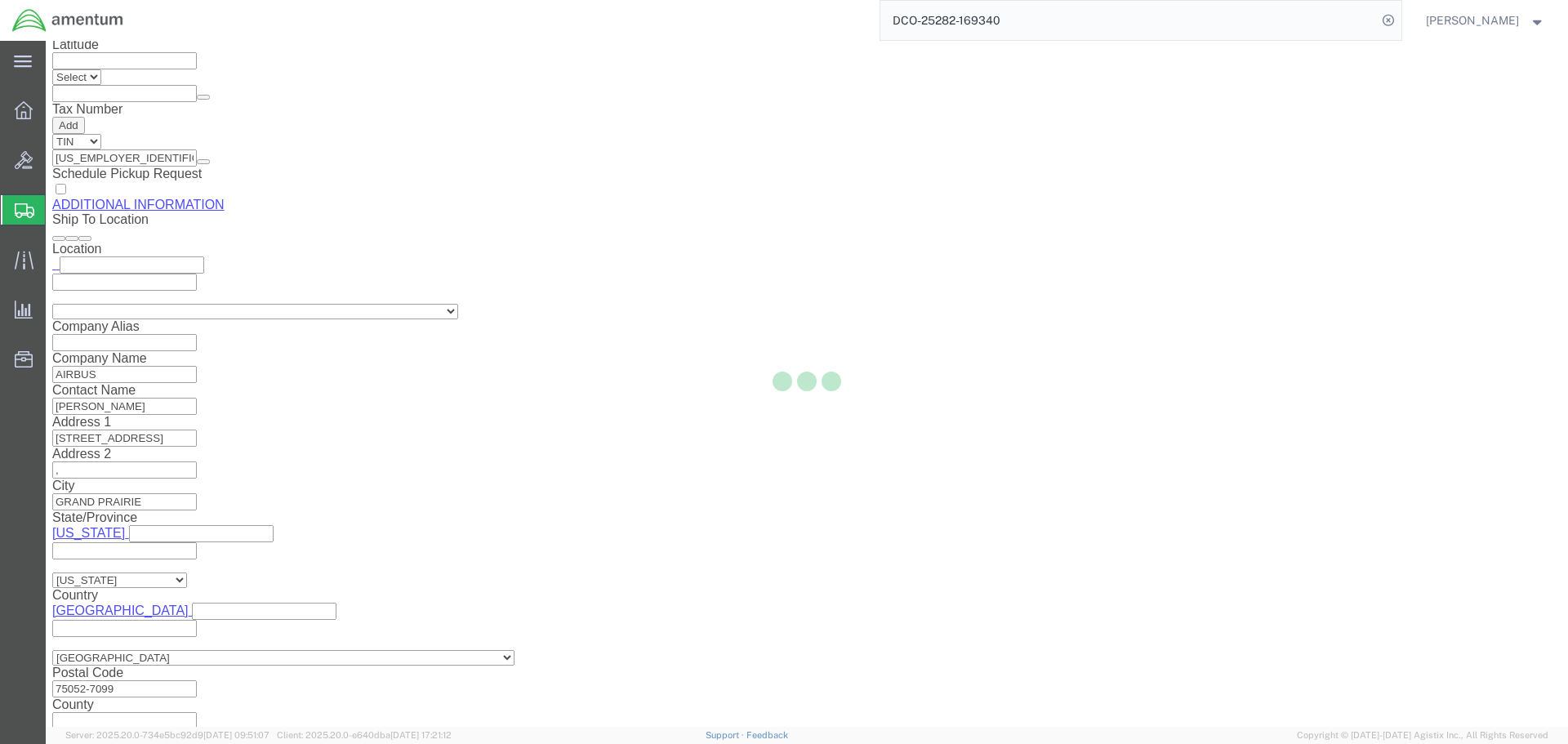
select select "49947"
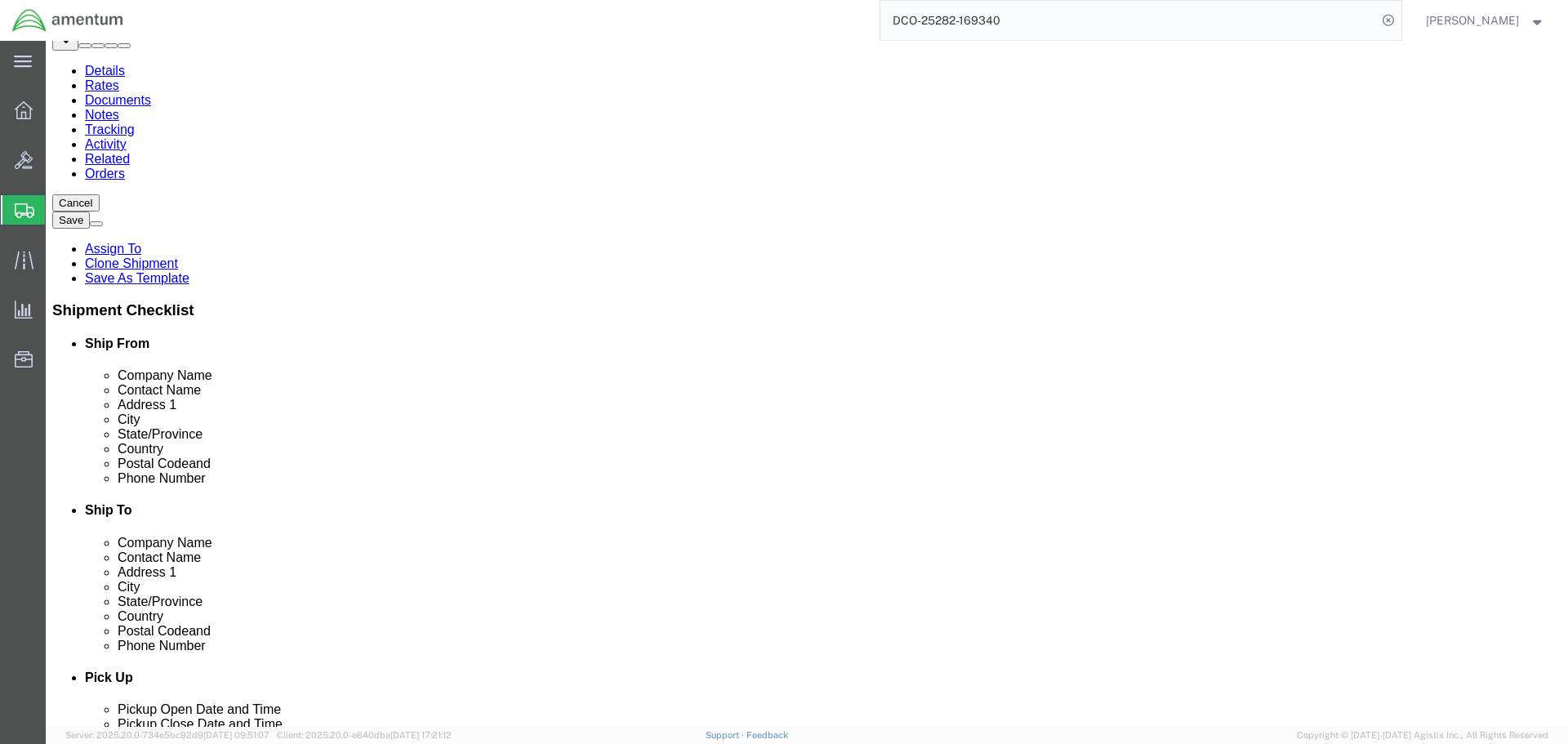
scroll to position [245, 0]
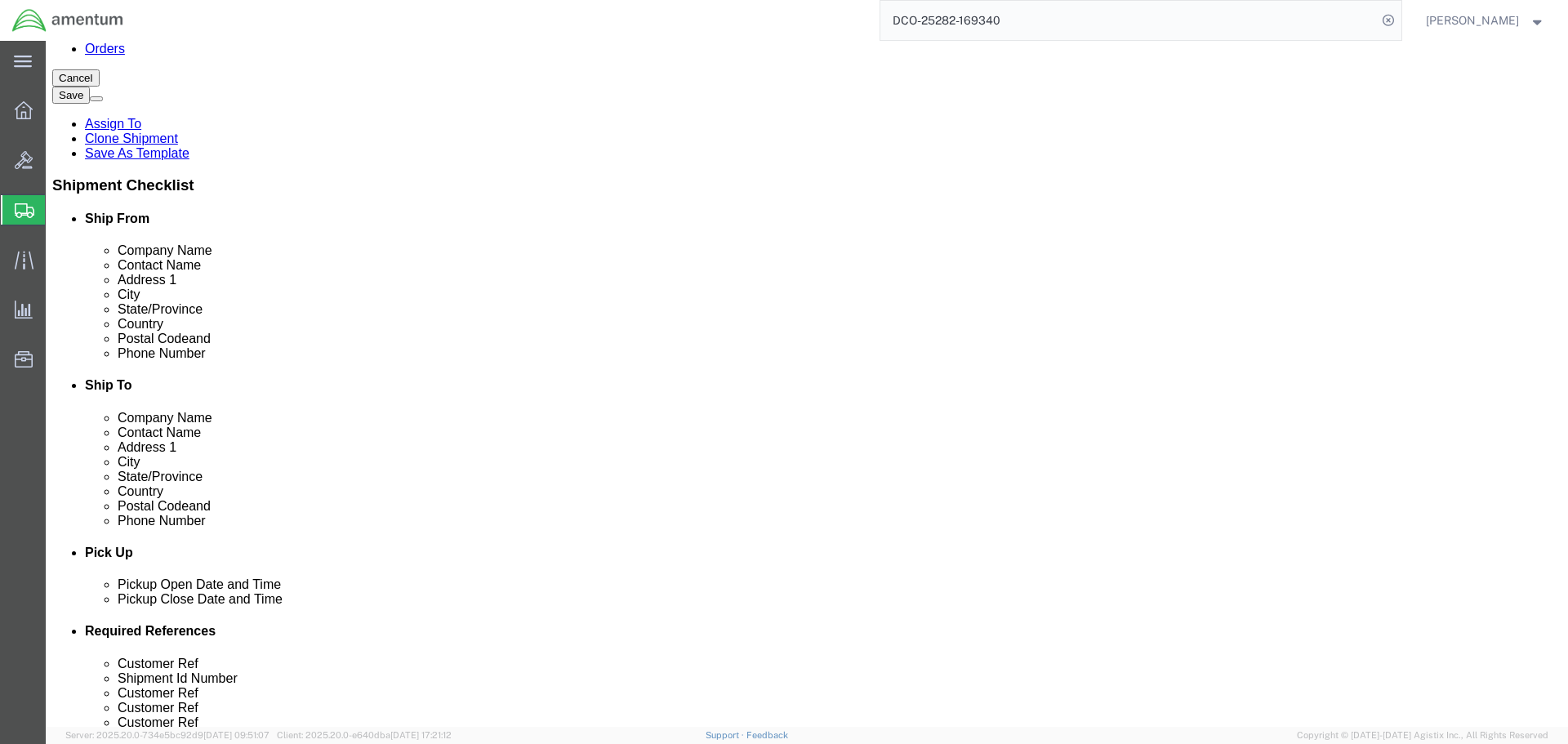
click input "972.522.5464"
type input "[PHONE_NUMBER]"
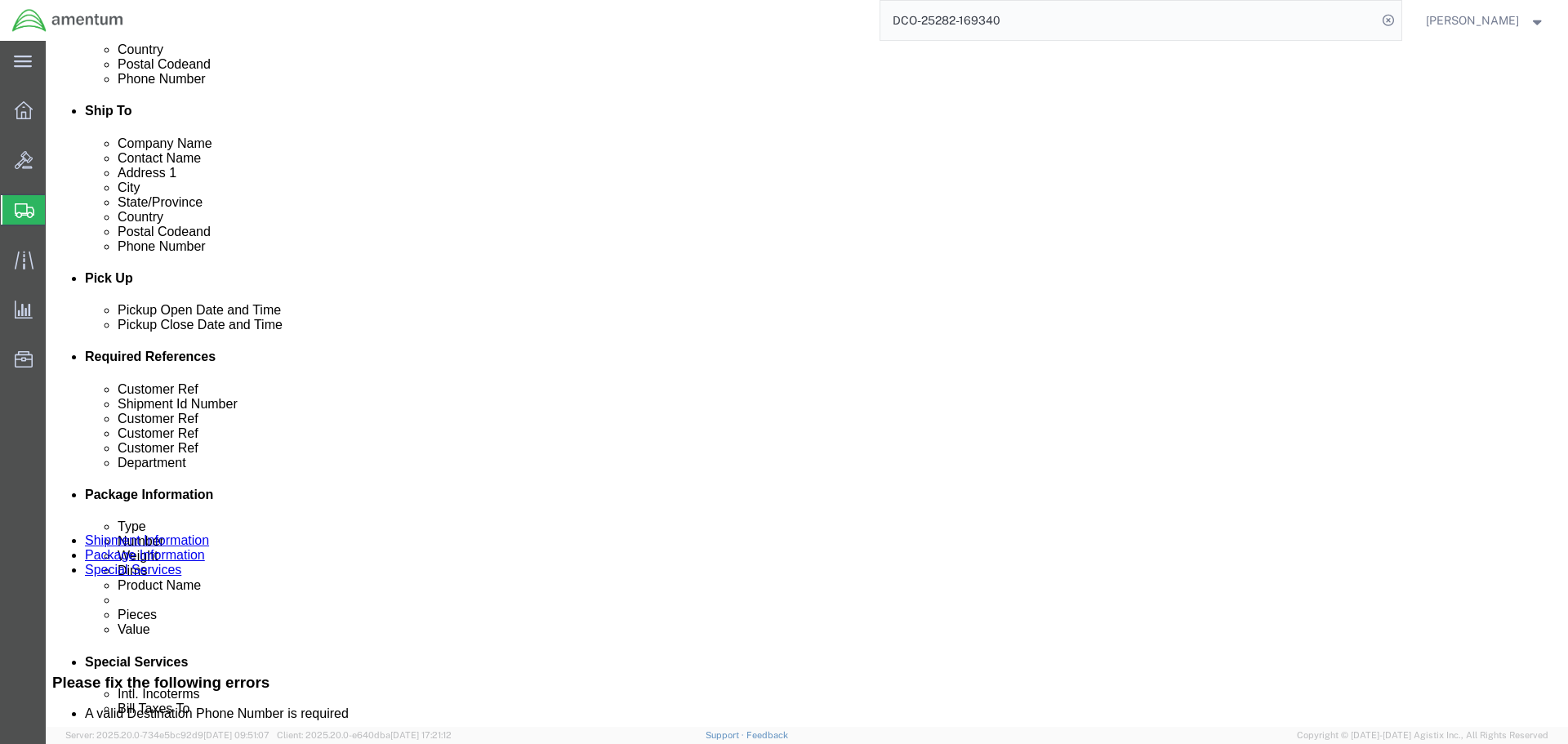
scroll to position [845, 0]
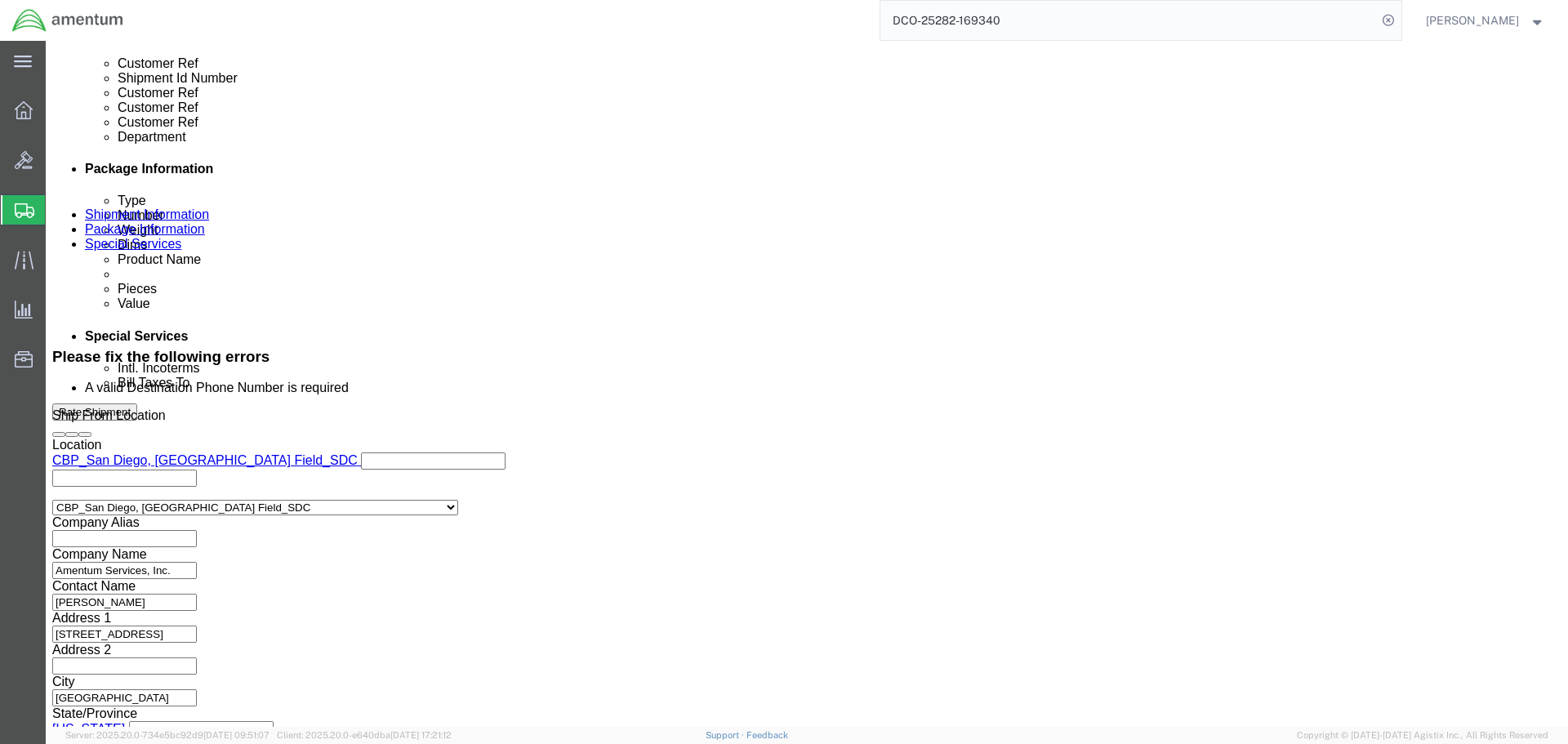
click button "Continue"
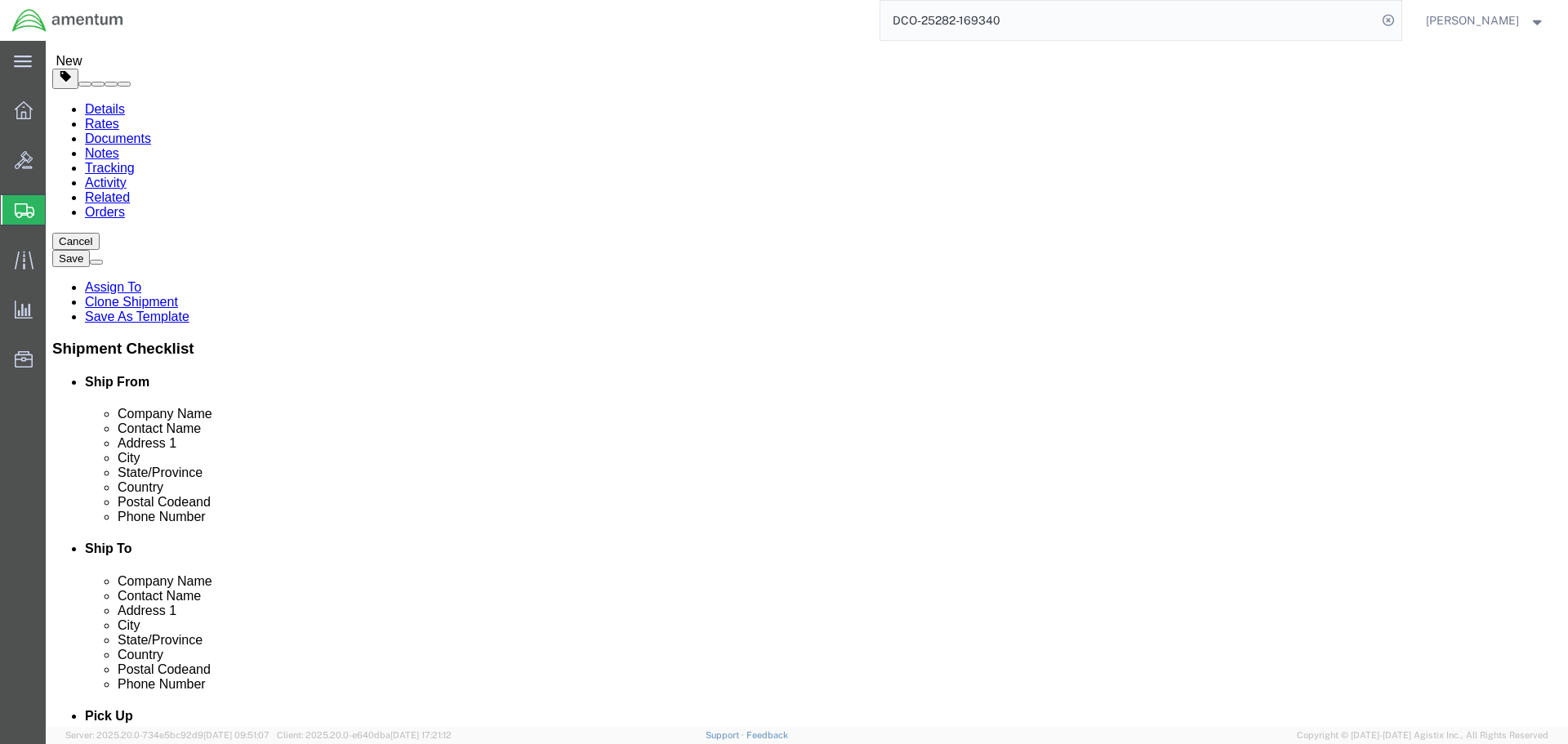
scroll to position [82, 0]
click button "Continue"
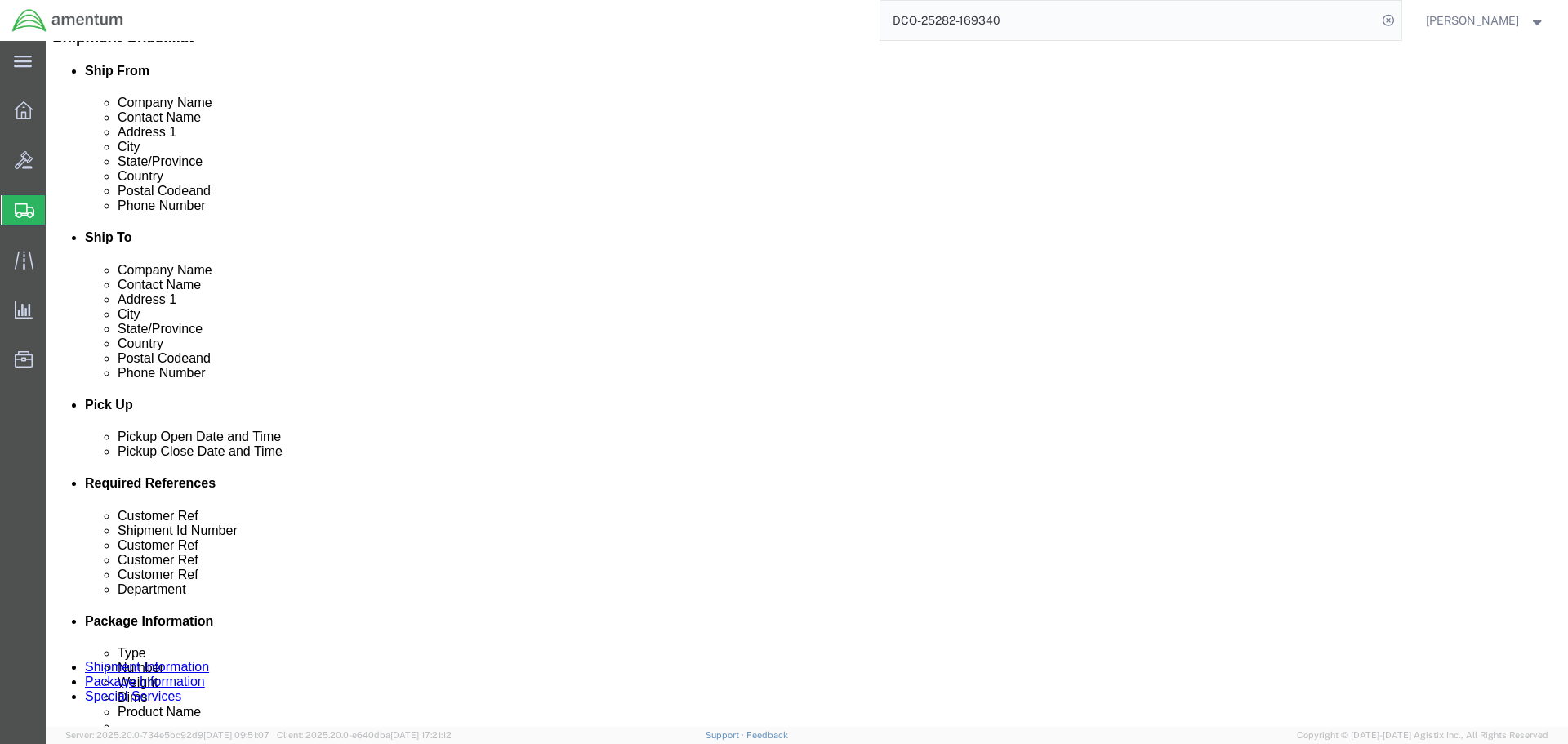
scroll to position [817, 0]
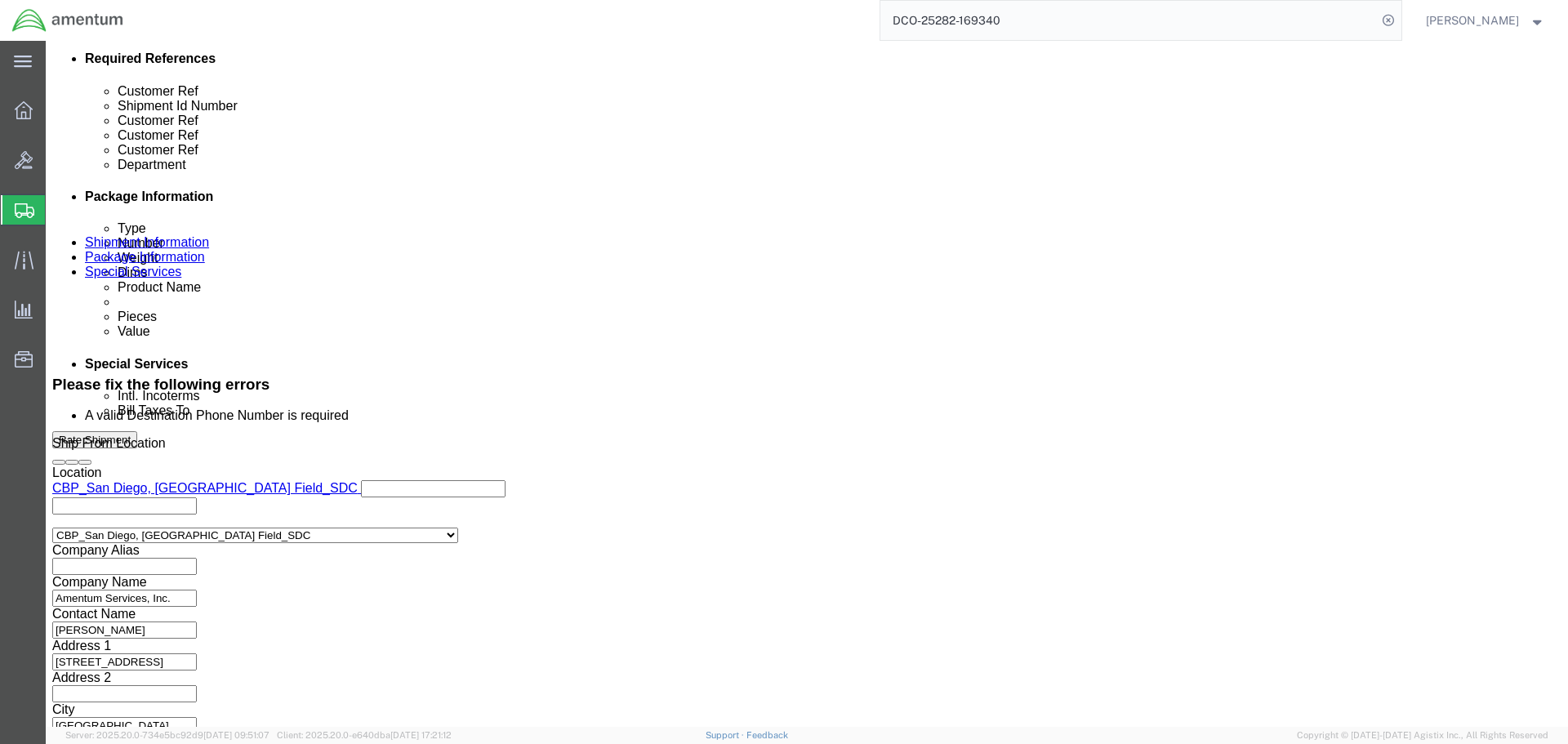
click button "Rate Shipment"
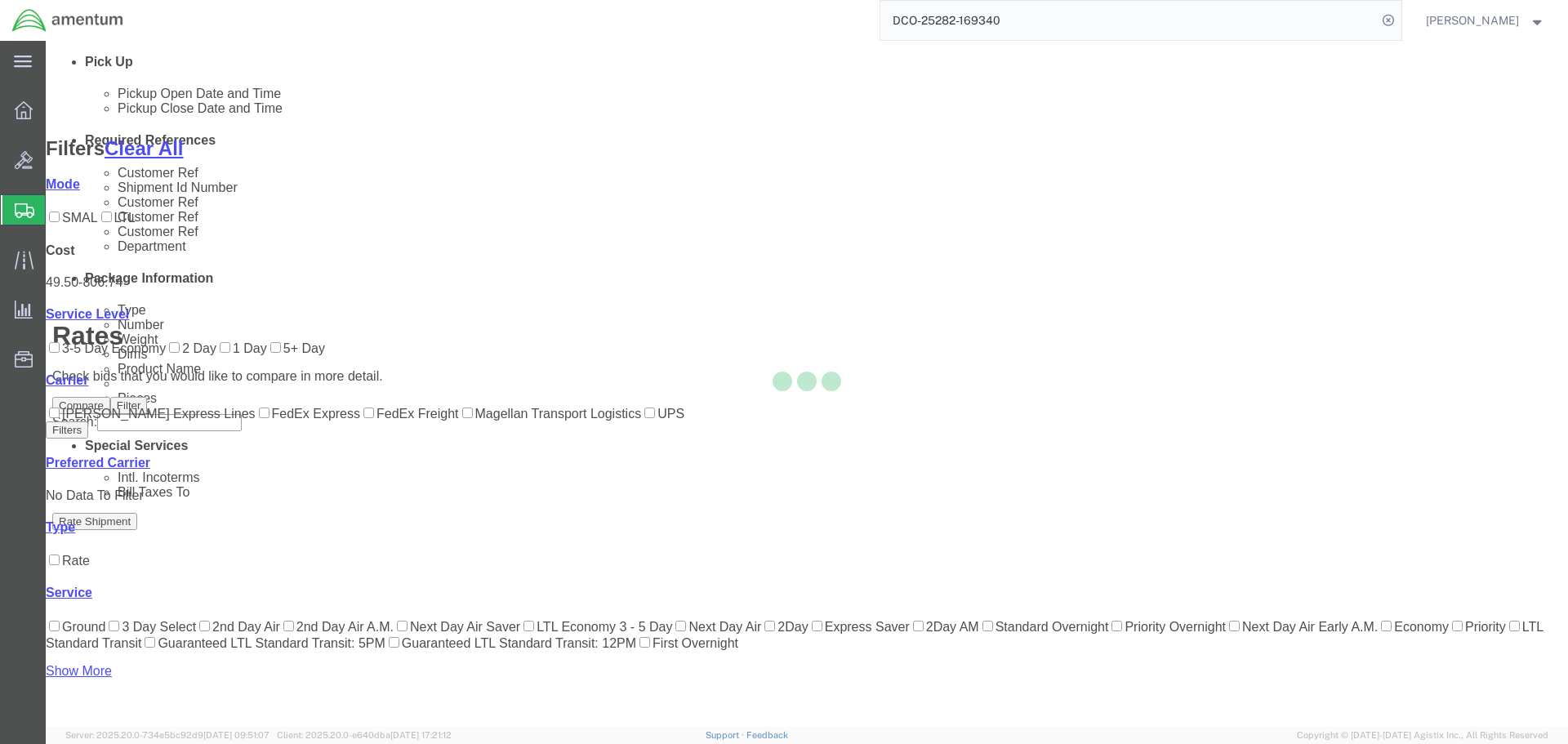
scroll to position [263, 0]
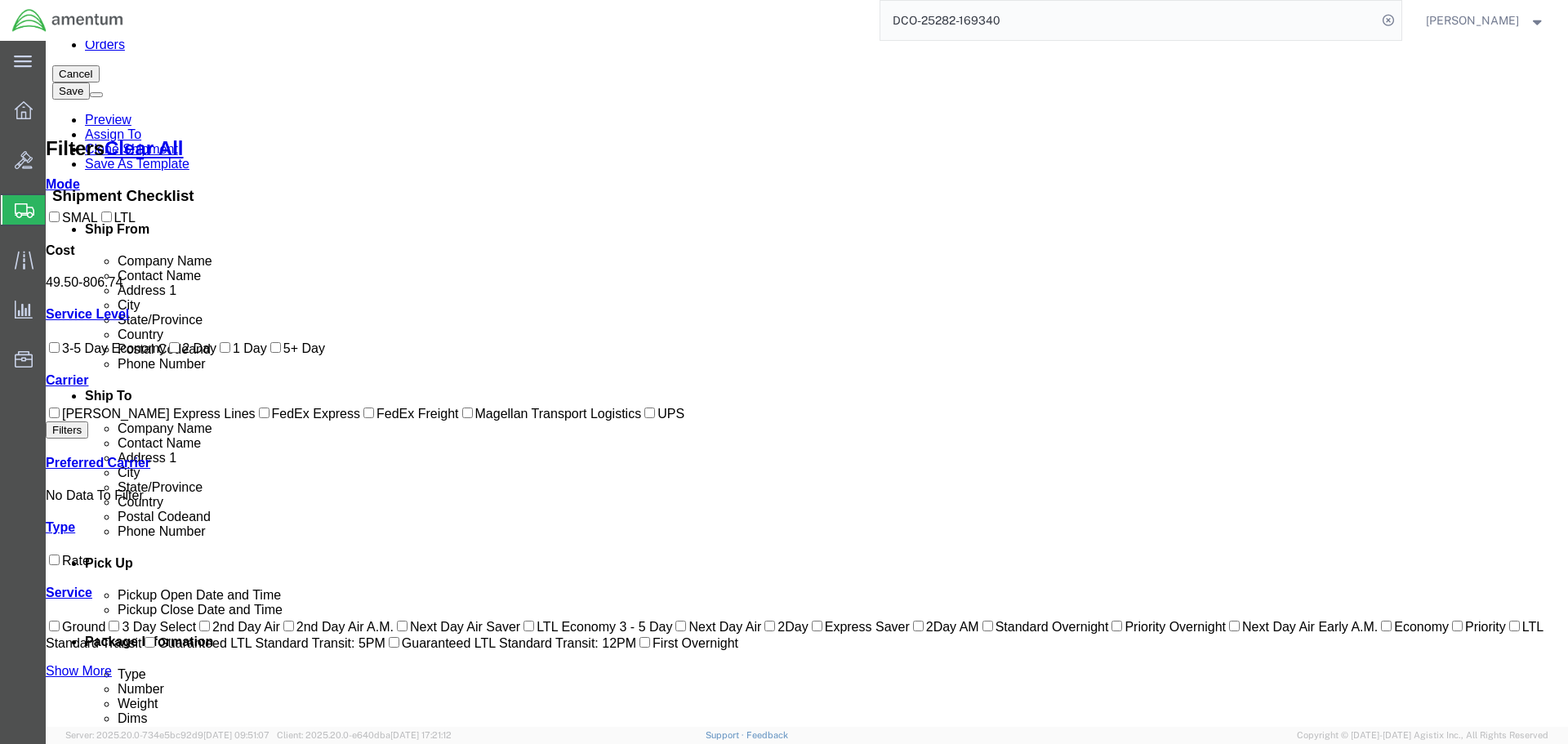
click at [255, 420] on label "FedEx Express" at bounding box center [307, 413] width 104 height 14
click at [259, 418] on input "FedEx Express" at bounding box center [264, 413] width 11 height 11
checkbox input "true"
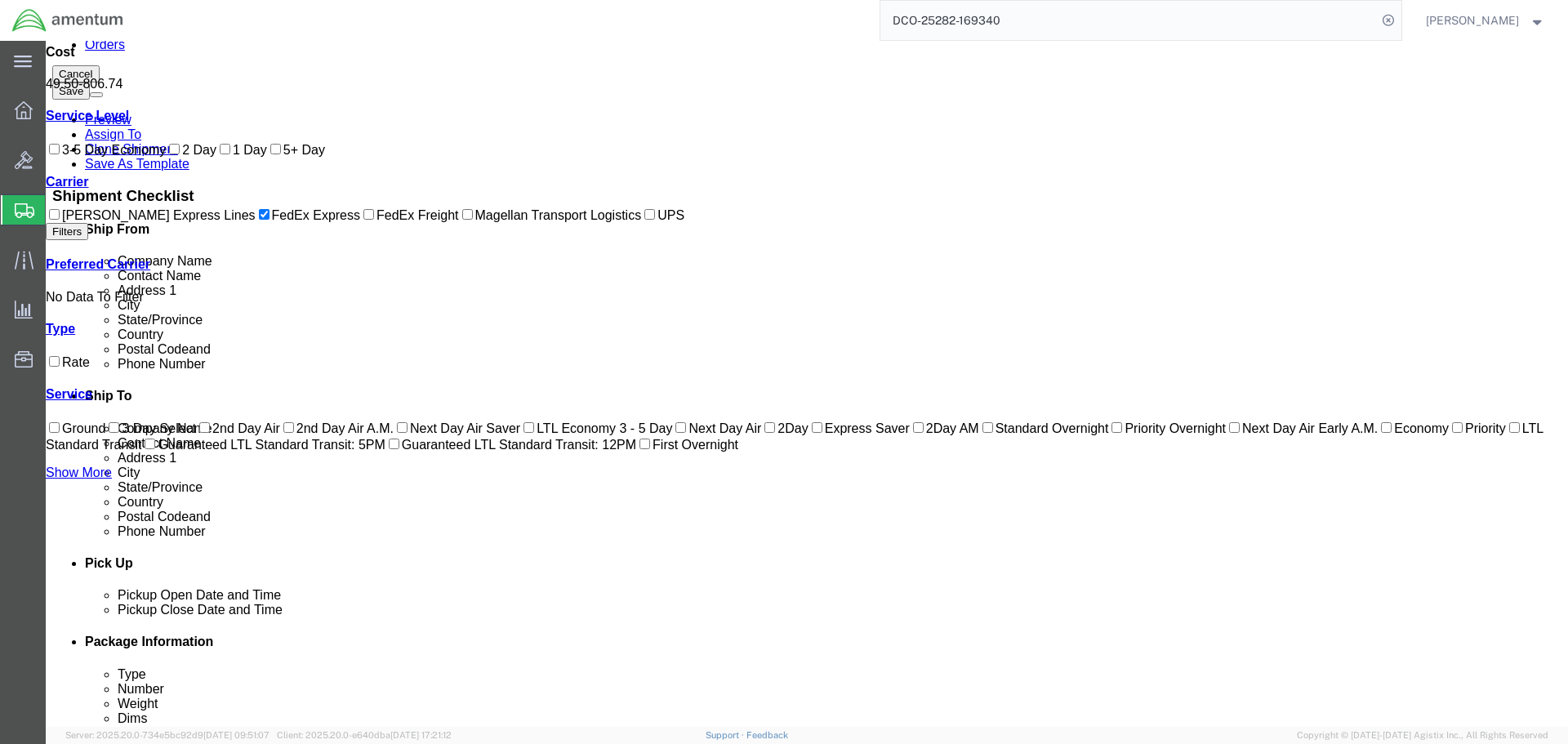
scroll to position [0, 0]
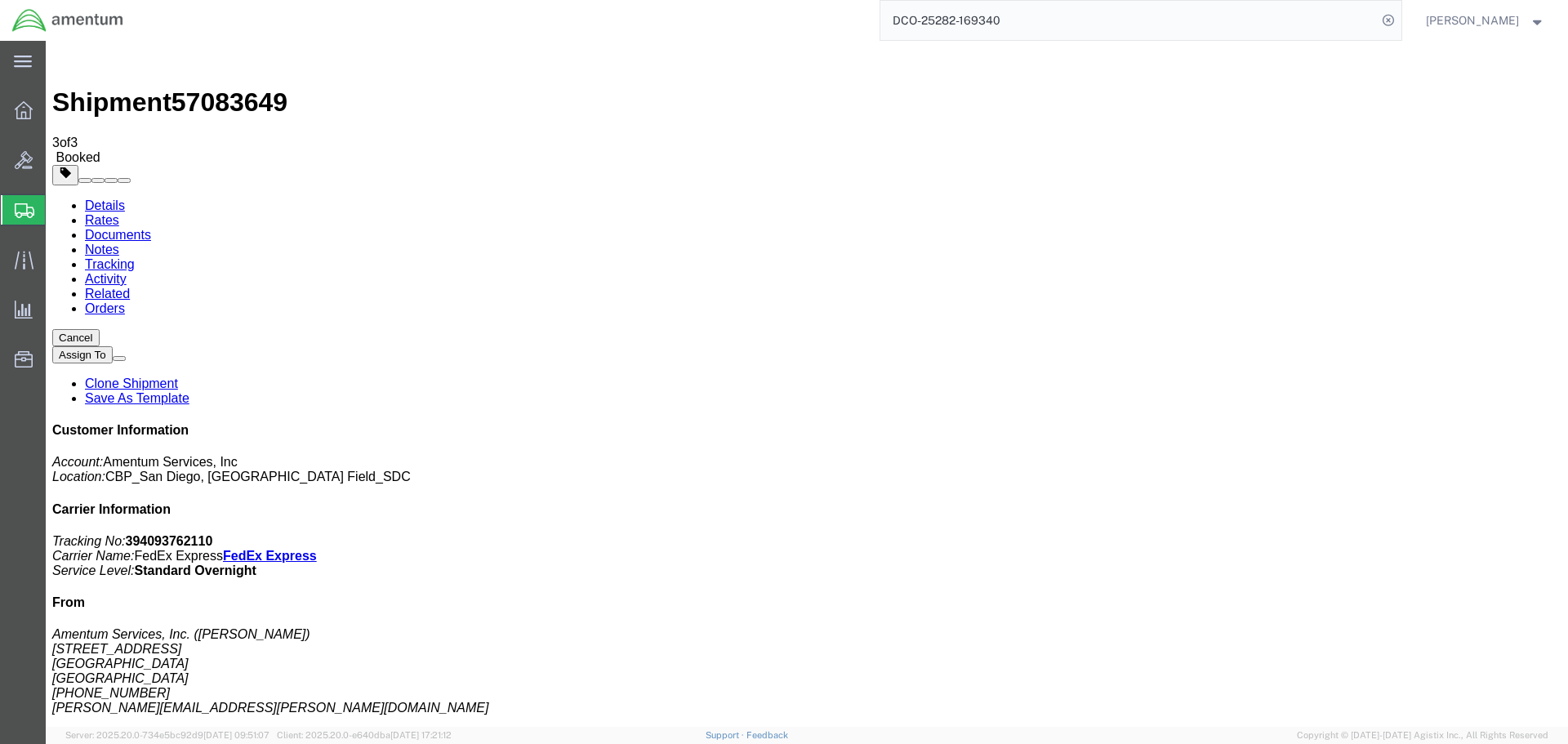
click at [98, 198] on link "Details" at bounding box center [105, 205] width 40 height 14
click link "Schedule pickup request"
click ul "Details Rates Documents Notes Tracking Activity Related Orders"
click at [783, 5] on div "DCO-25282-169340" at bounding box center [769, 20] width 1266 height 41
click at [1400, 18] on icon at bounding box center [1388, 20] width 23 height 23
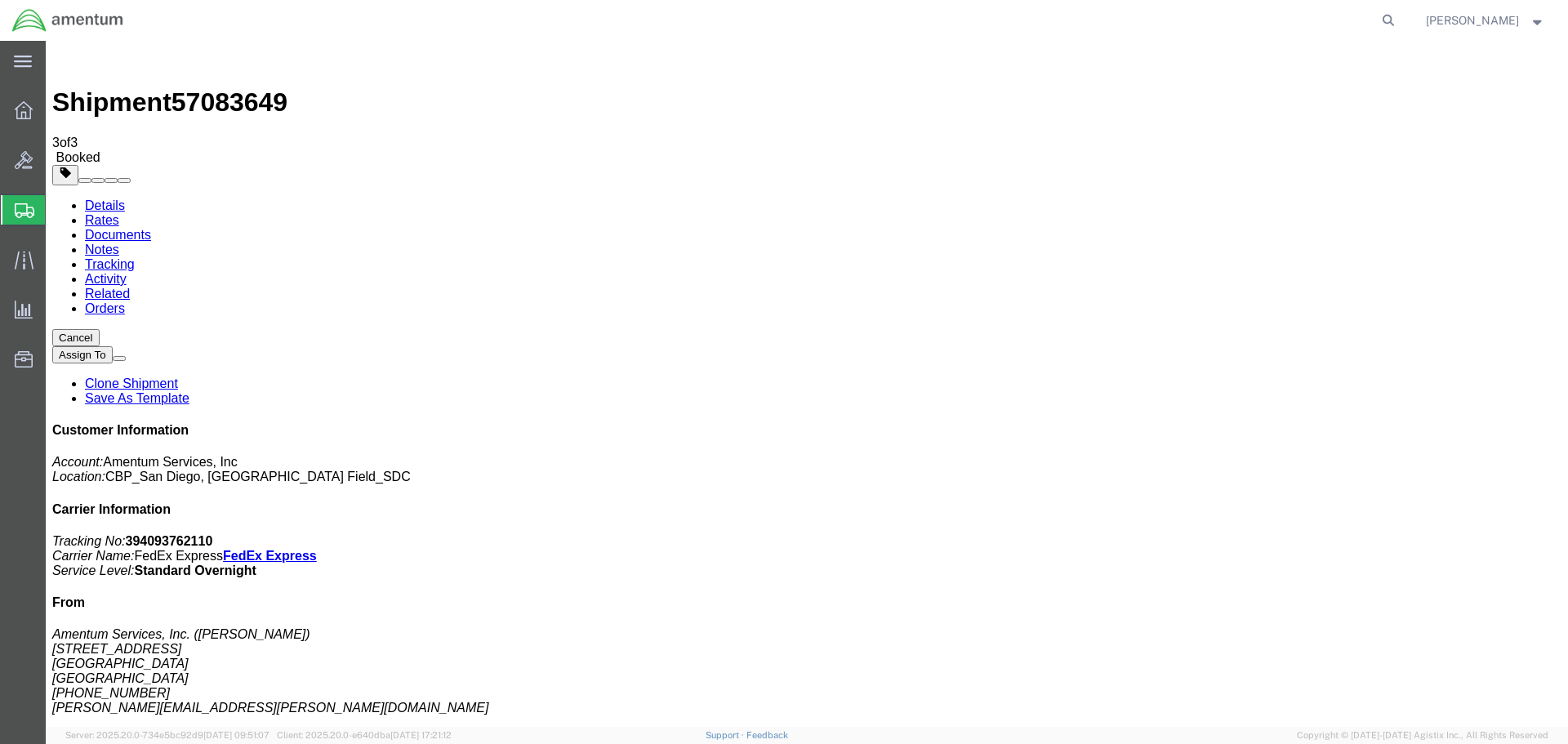
click at [733, 15] on div at bounding box center [769, 20] width 1266 height 41
